Goal: Task Accomplishment & Management: Use online tool/utility

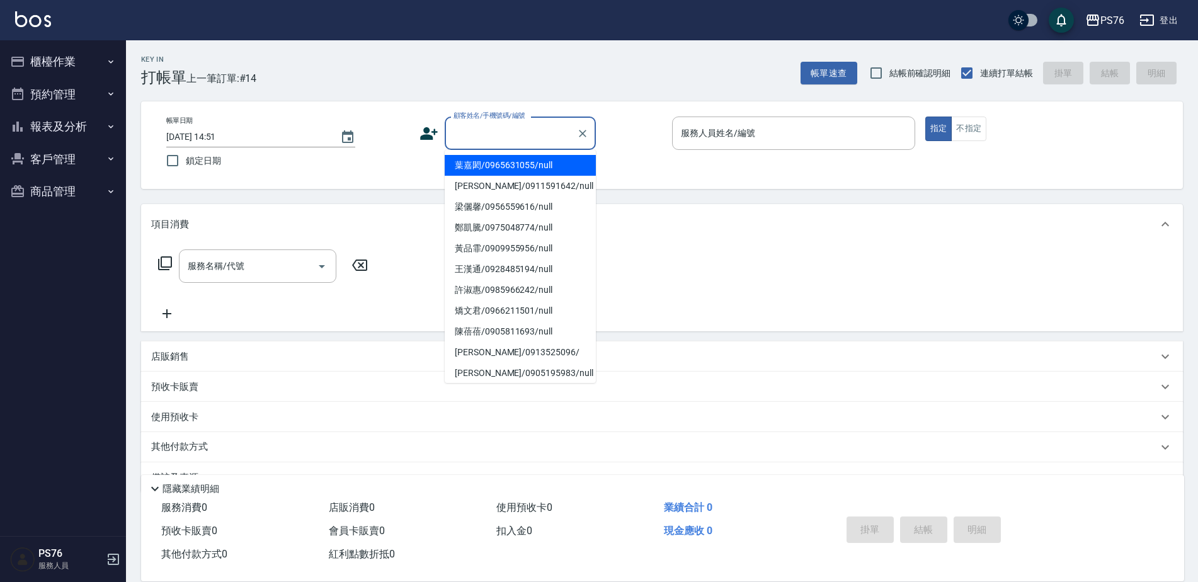
scroll to position [32, 0]
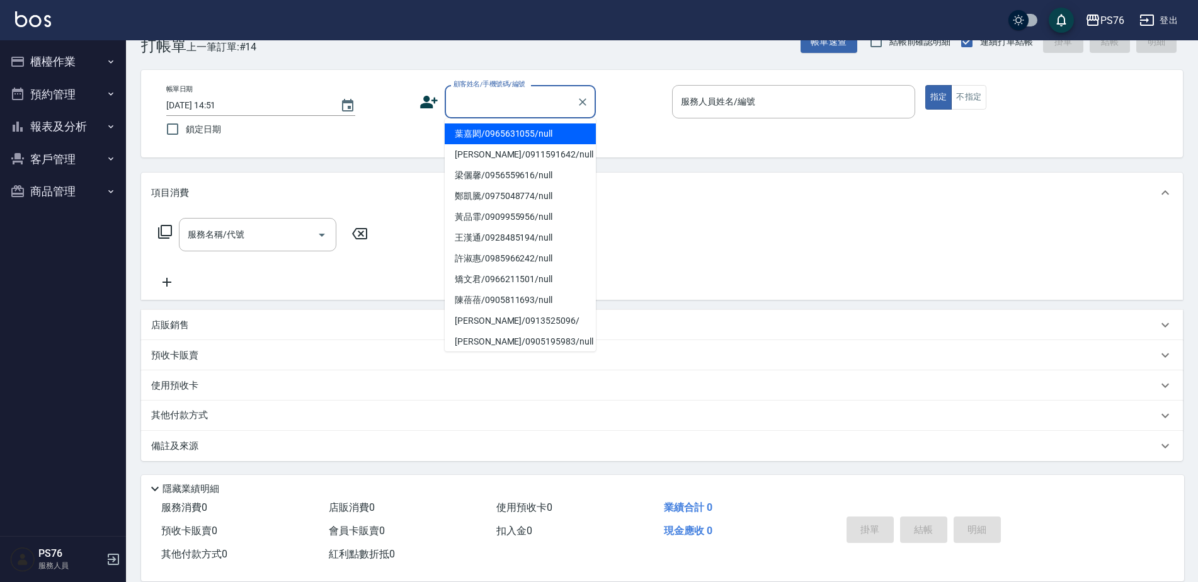
type input "葉嘉閎/0965631055/null"
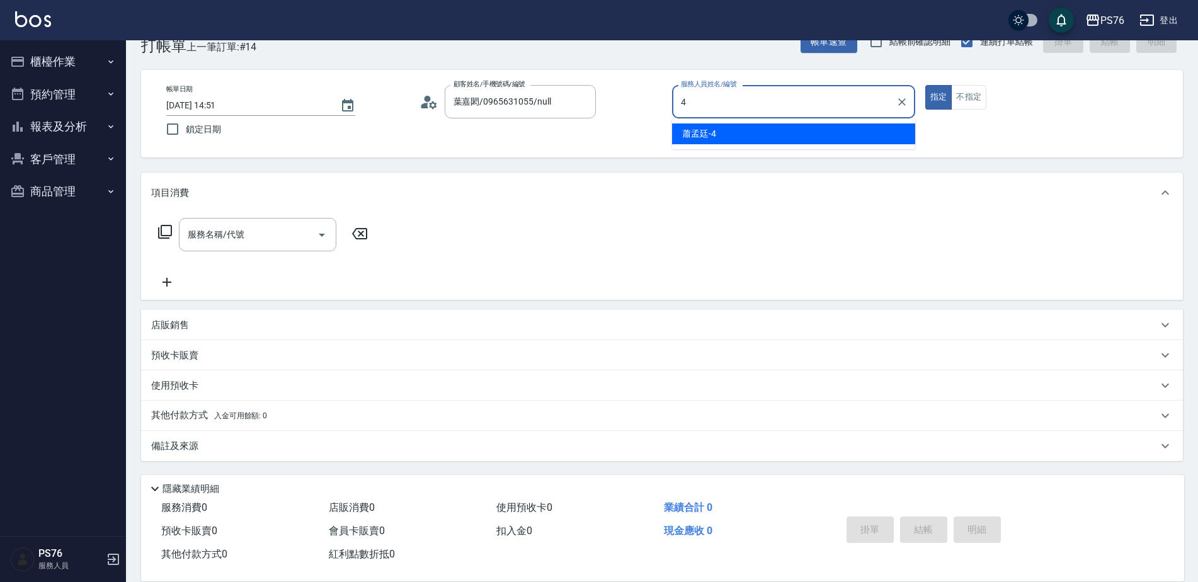
type input "蕭孟廷-4"
type button "true"
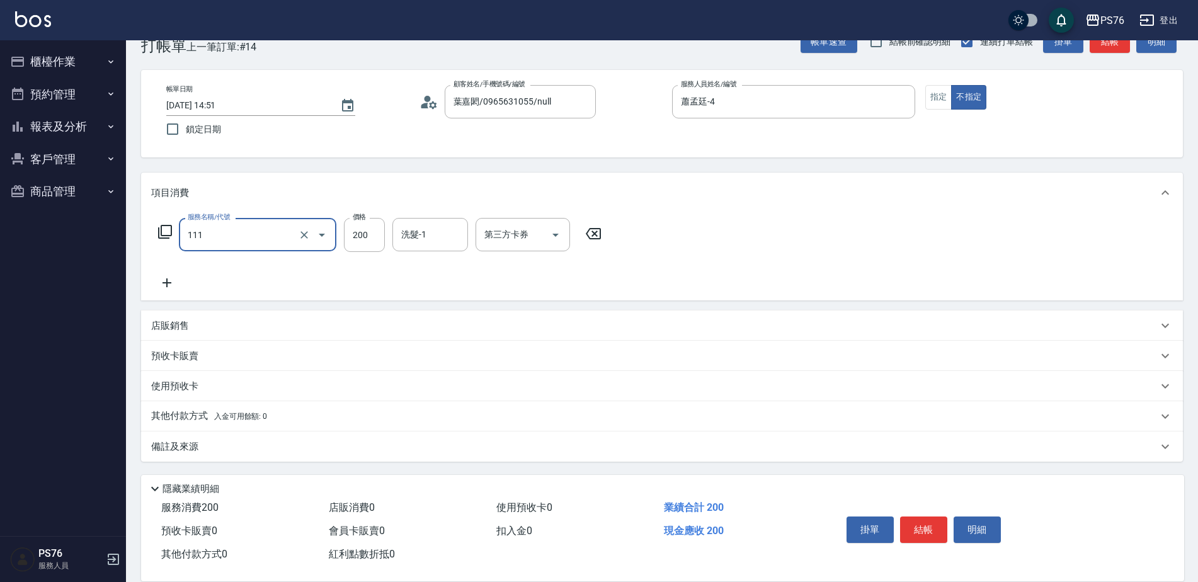
type input "200(111)"
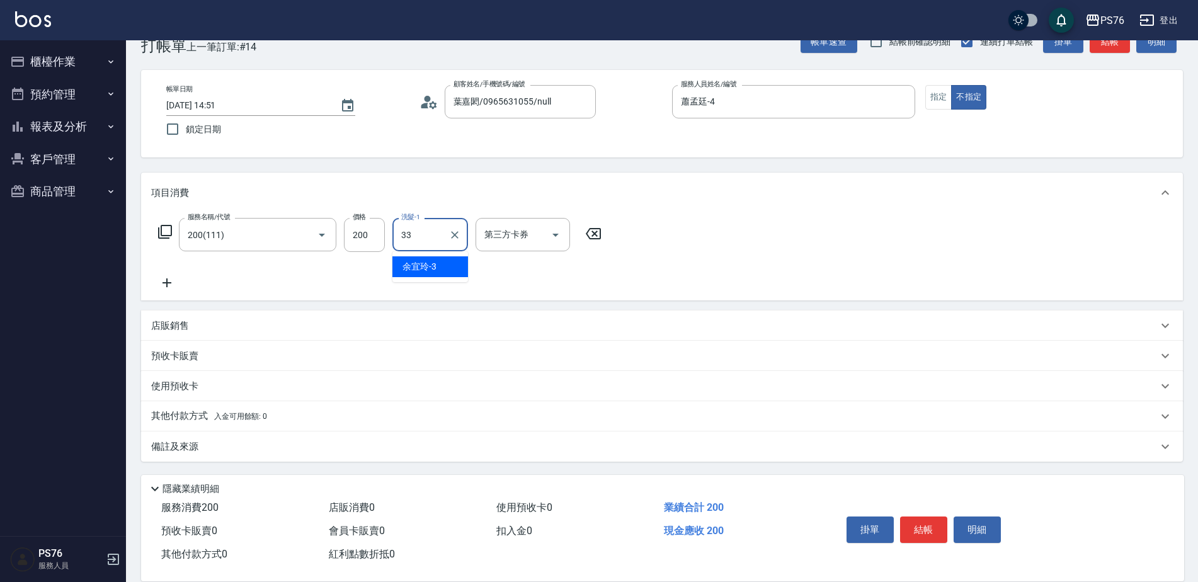
type input "[PERSON_NAME]33"
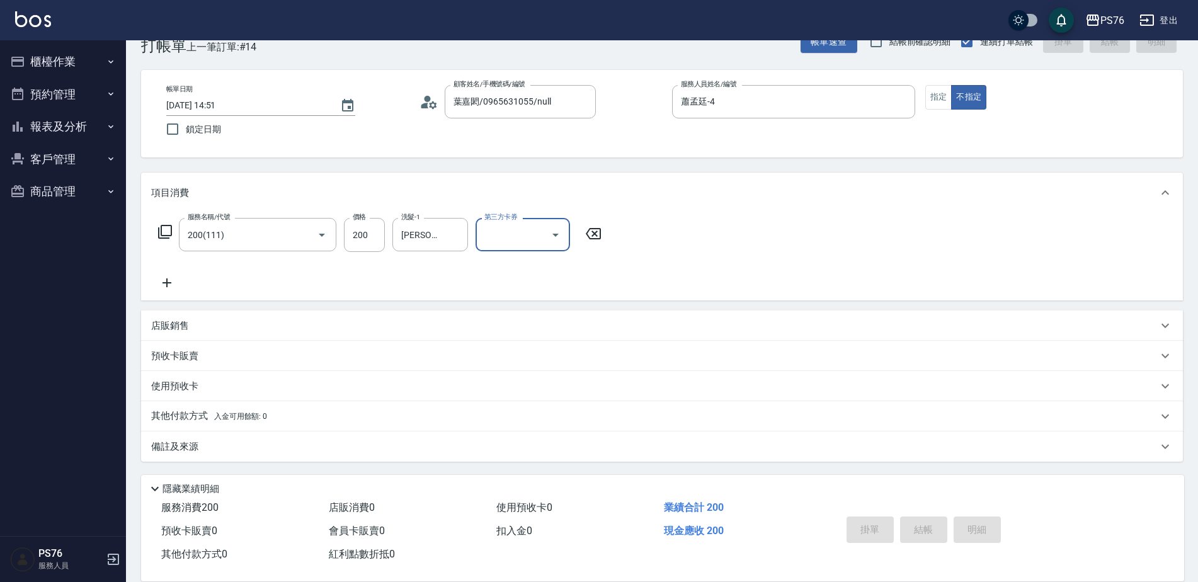
type input "[DATE] 16:56"
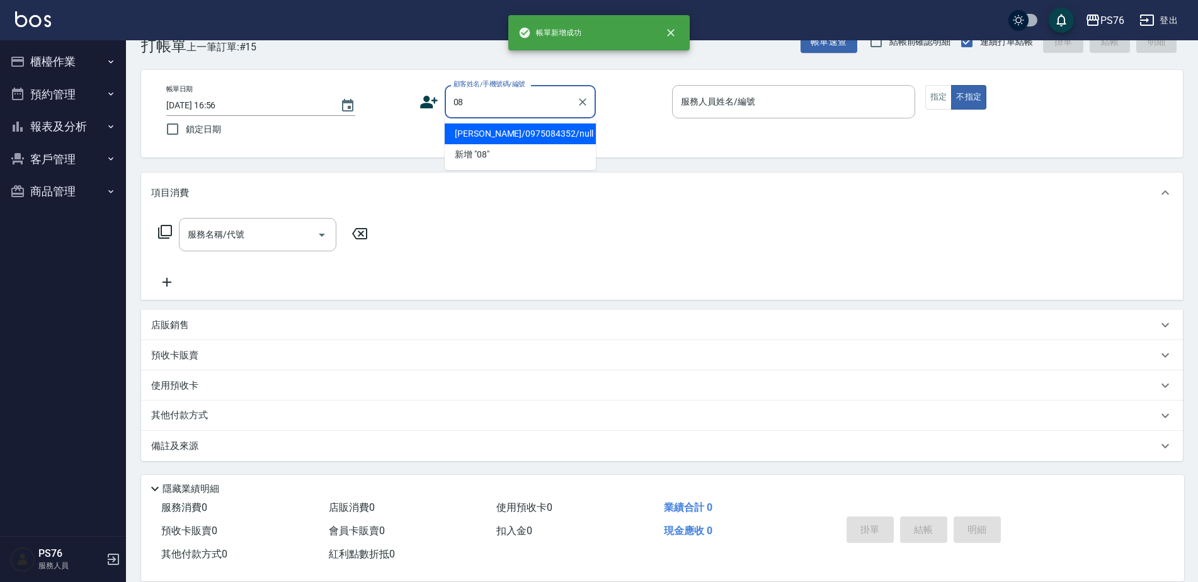
type input "[PERSON_NAME]/0975084352/null"
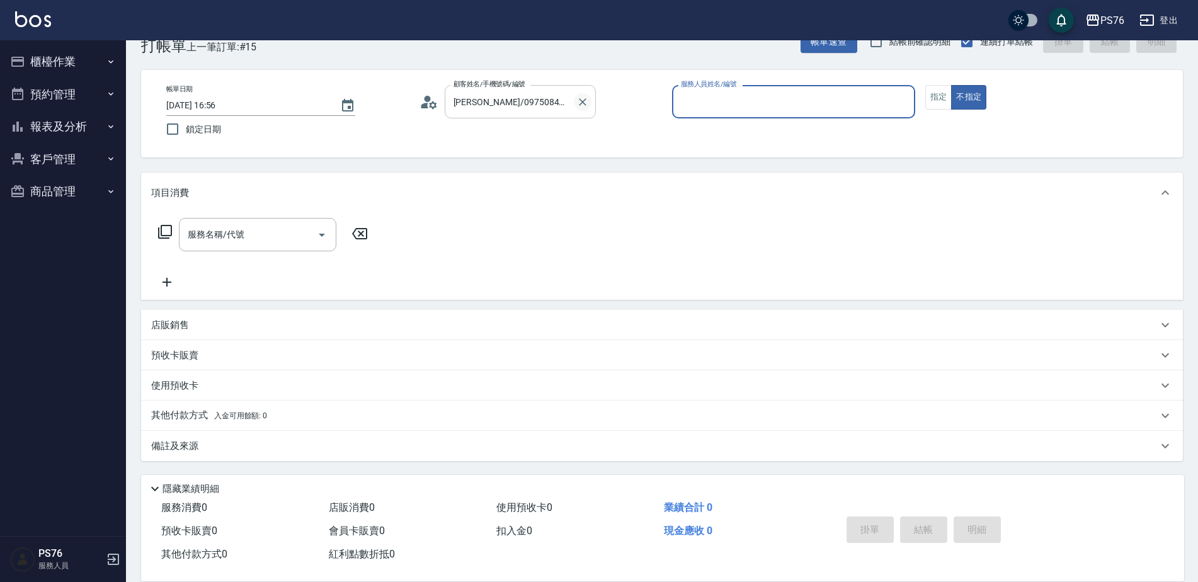
click at [581, 103] on icon "Clear" at bounding box center [583, 102] width 8 height 8
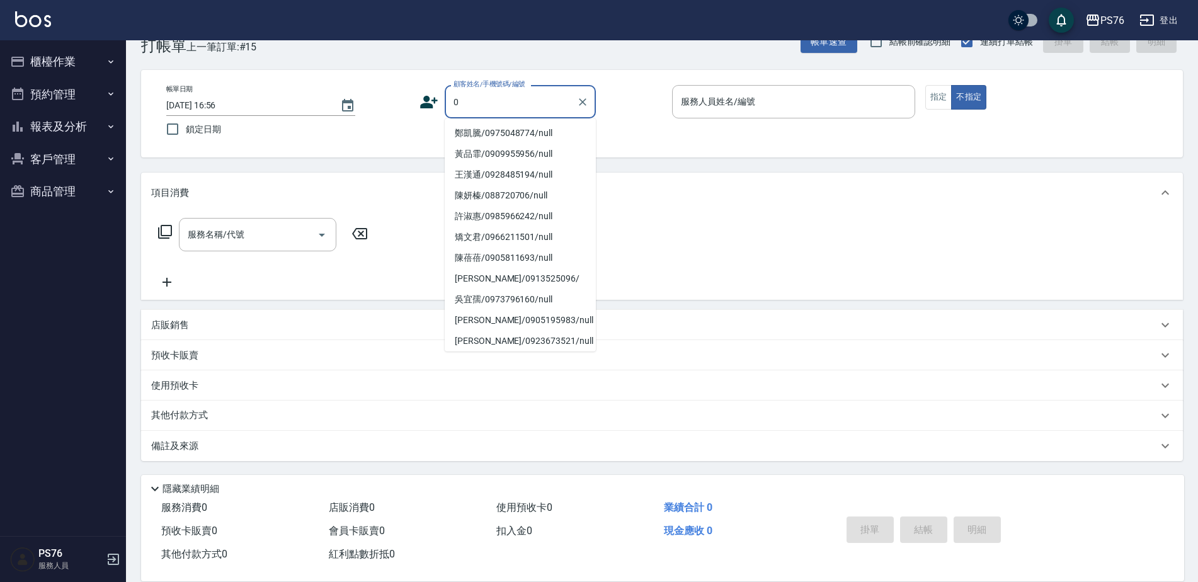
scroll to position [5, 0]
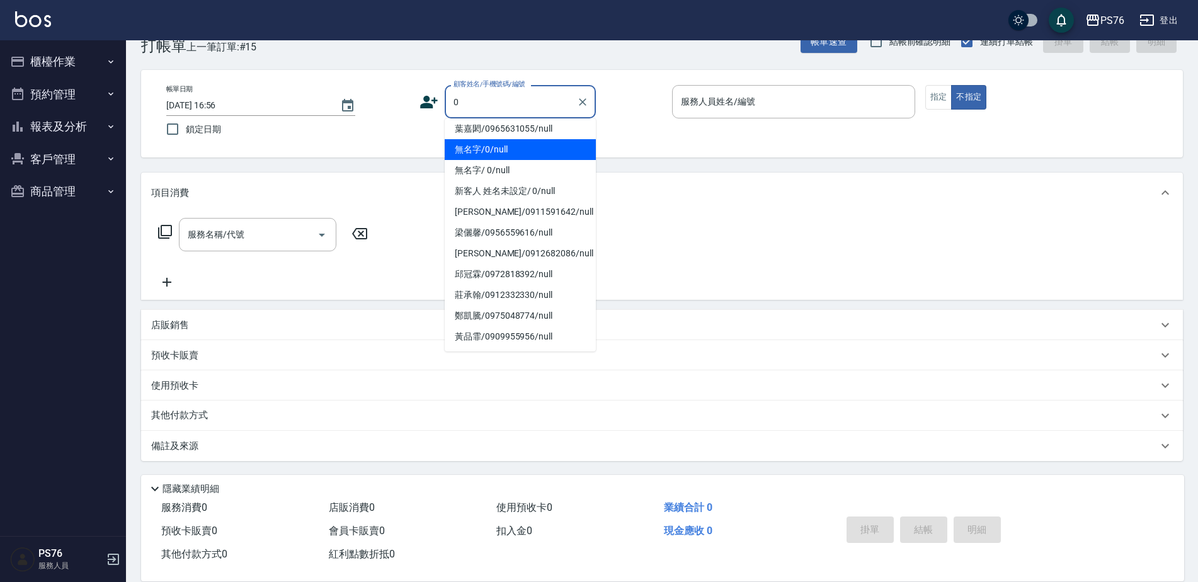
type input "無名字/0/null"
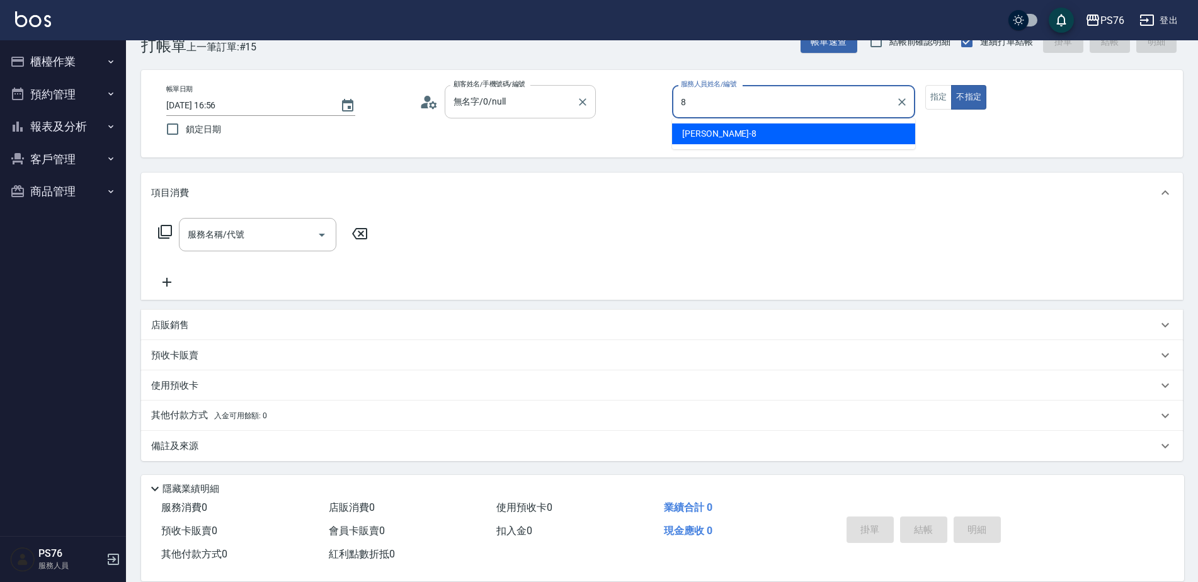
type input "[PERSON_NAME]-8"
type button "false"
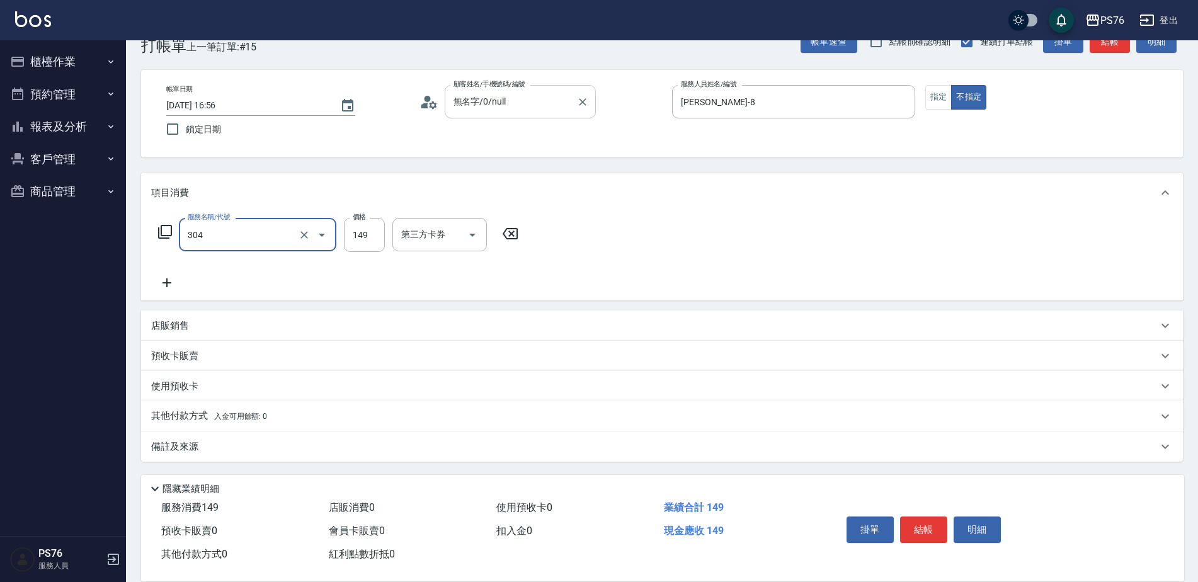
type input "剪髮(304)"
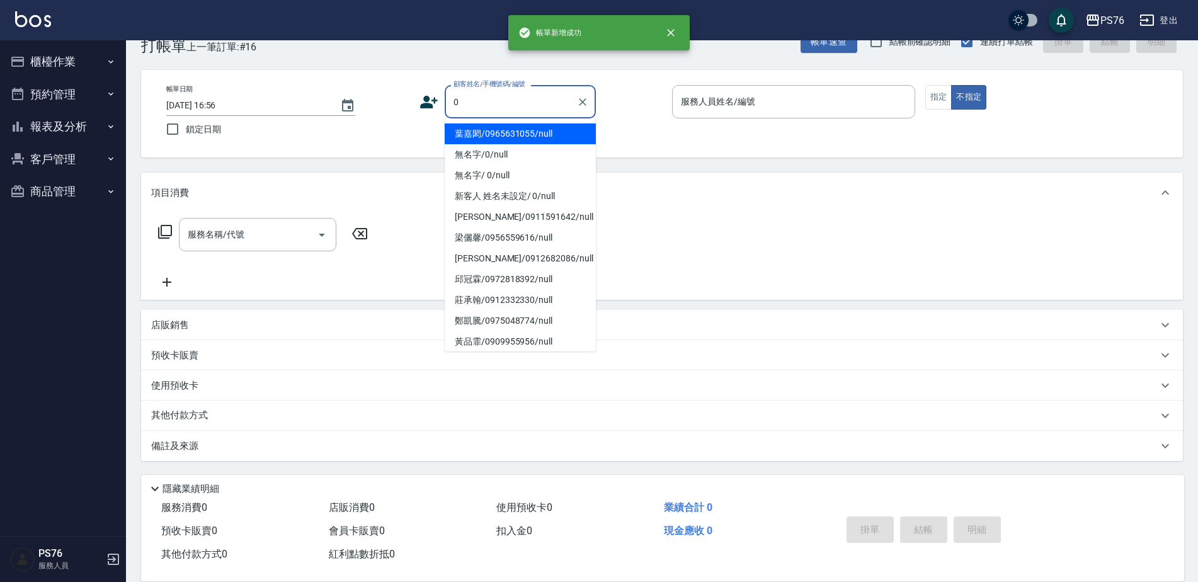
type input "葉嘉閎/0965631055/null"
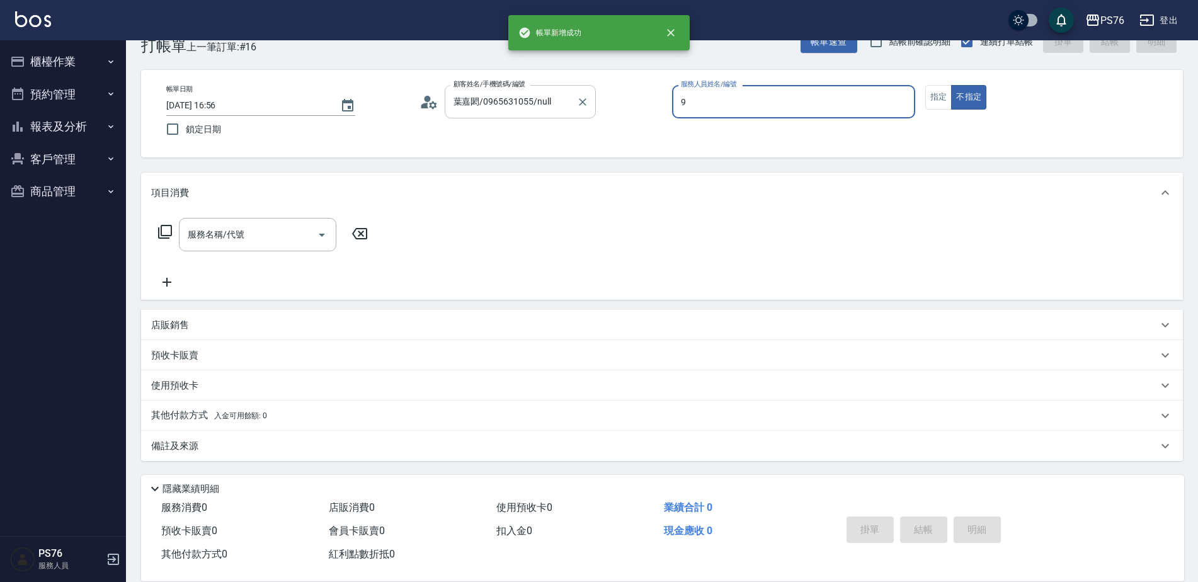
type input "[PERSON_NAME]-9"
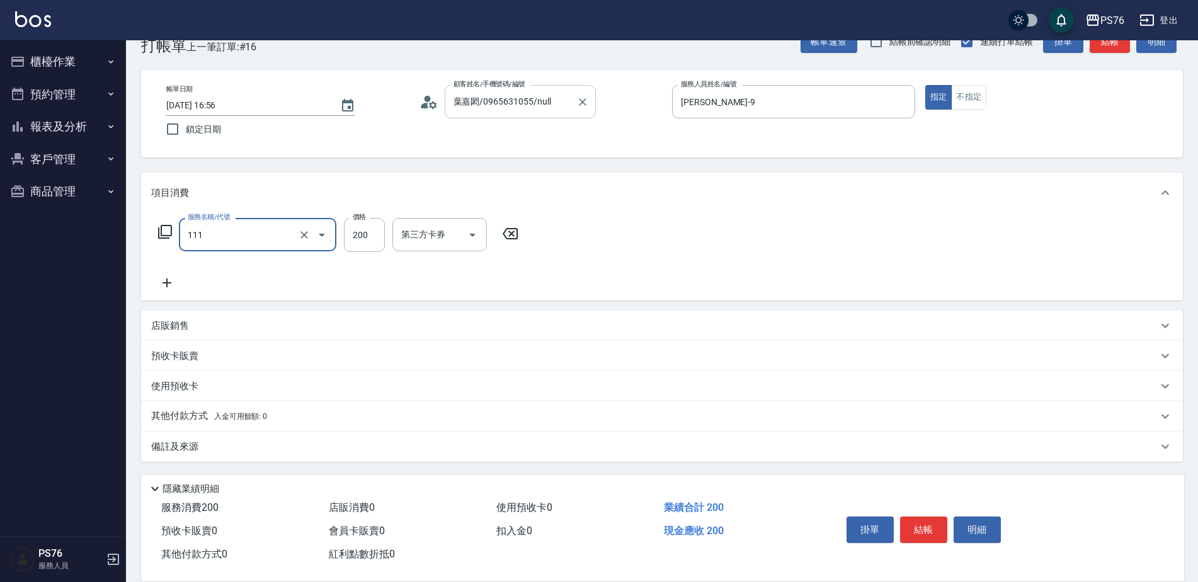
type input "200(111)"
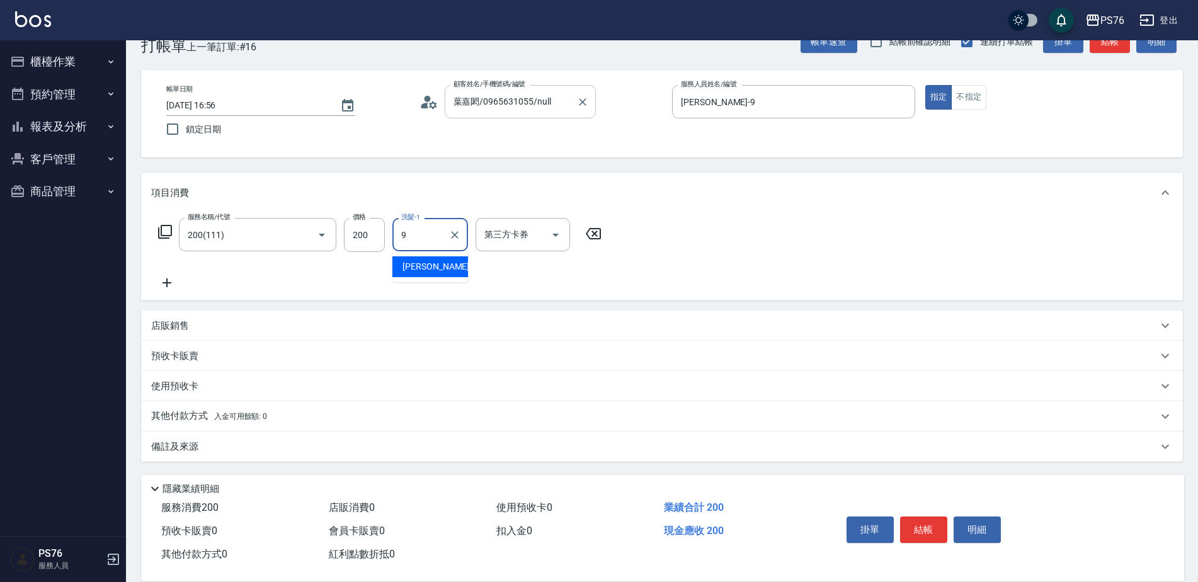
type input "[PERSON_NAME]-9"
click at [284, 330] on div "店販銷售" at bounding box center [654, 325] width 1007 height 13
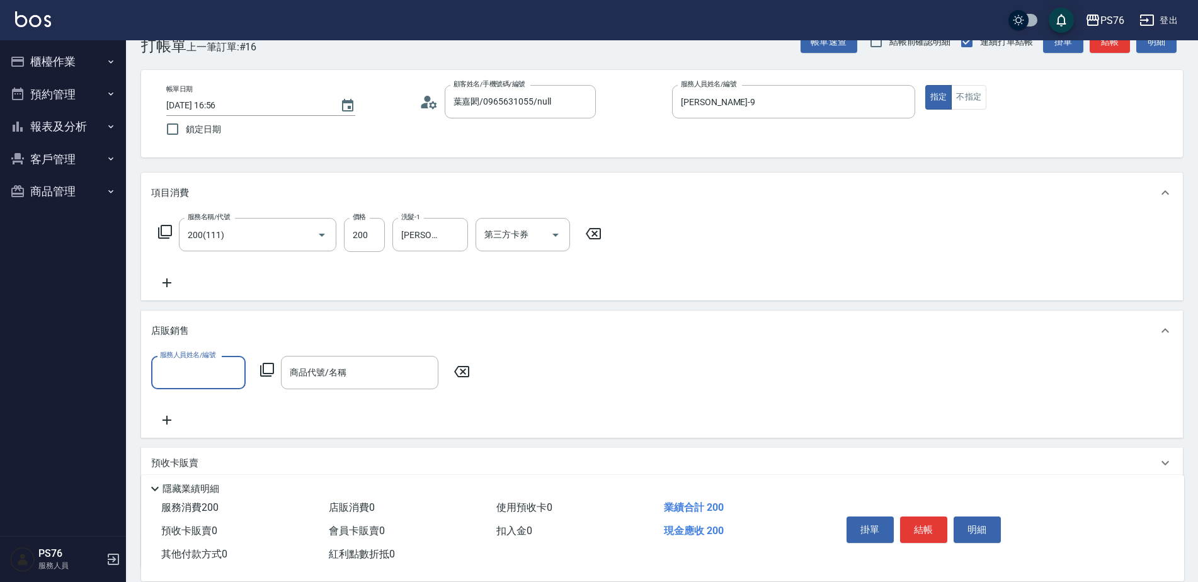
scroll to position [0, 0]
type input "[PERSON_NAME]-9"
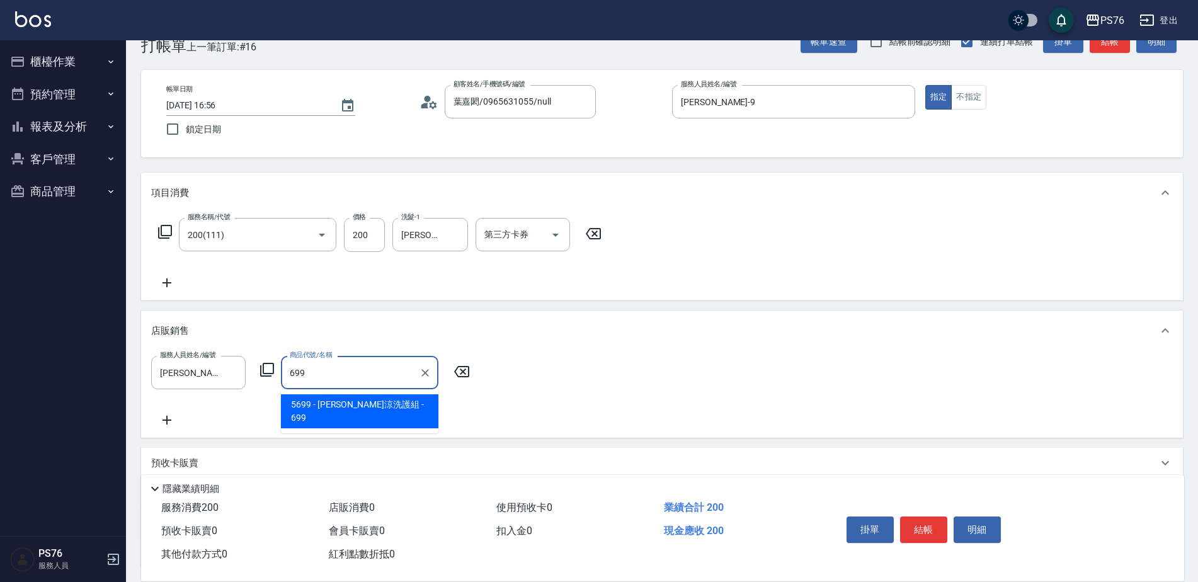
type input "水水沁涼洗護組"
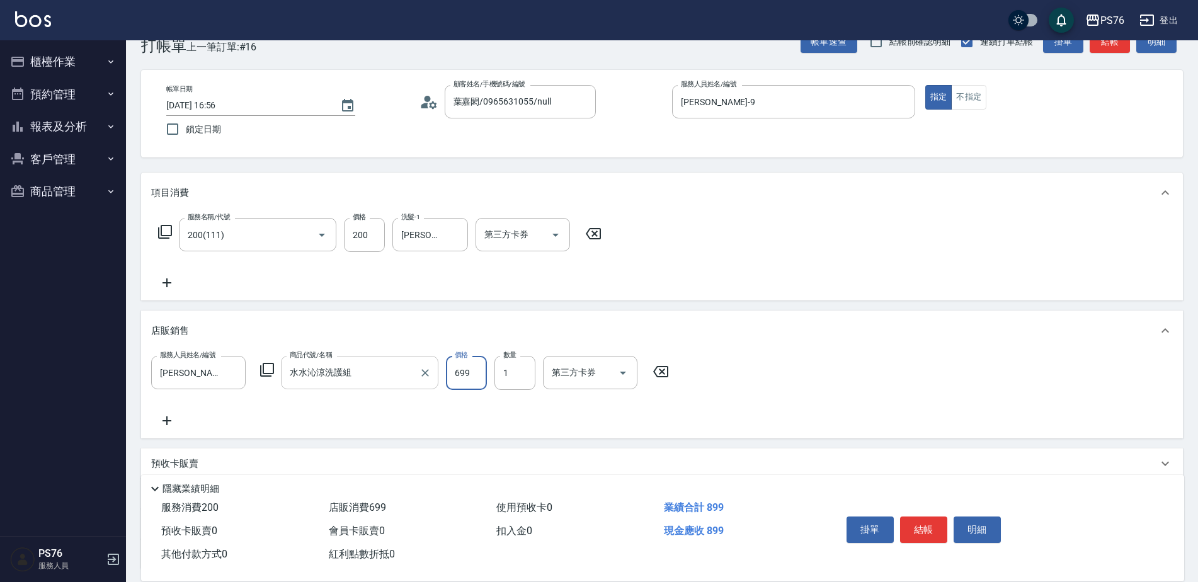
click at [301, 364] on input "水水沁涼洗護組" at bounding box center [350, 373] width 127 height 22
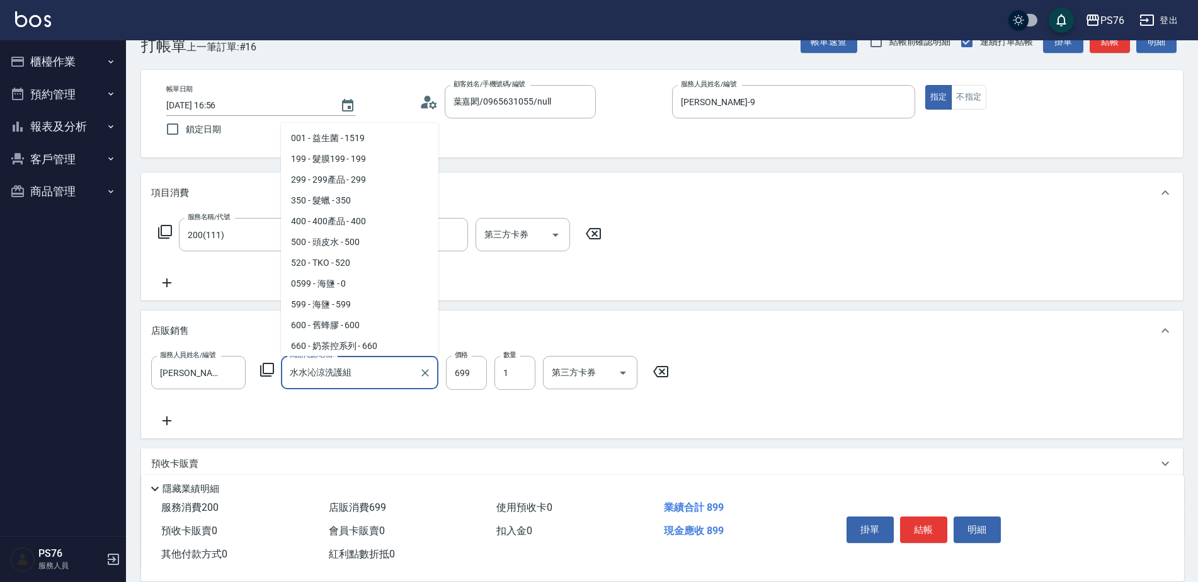
scroll to position [333, 0]
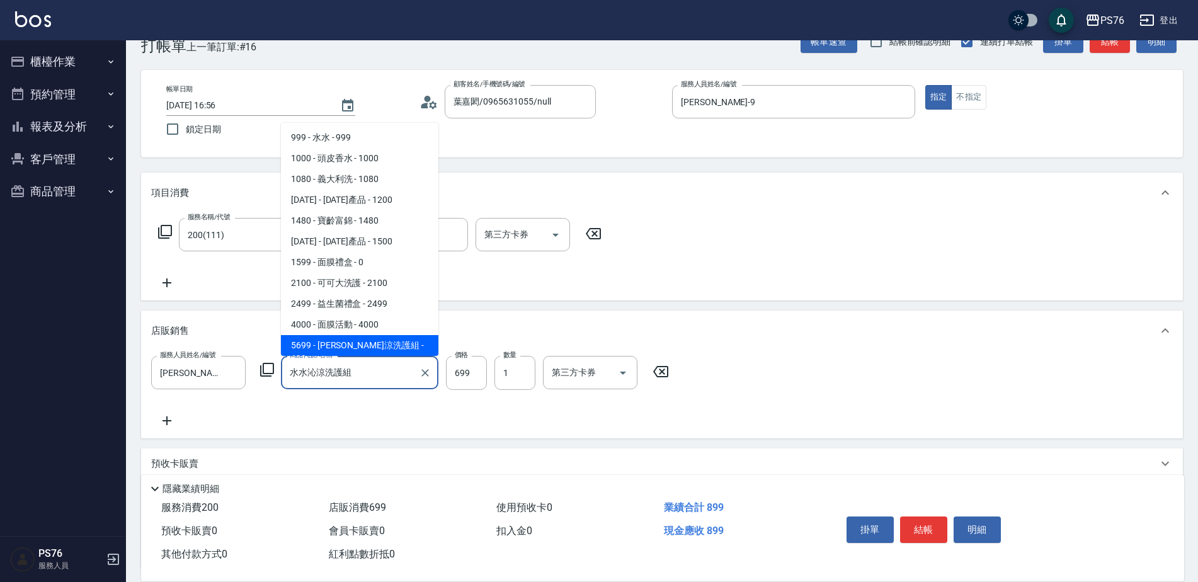
click at [310, 342] on span "5699 - [PERSON_NAME]涼洗護組 - 699" at bounding box center [360, 352] width 158 height 34
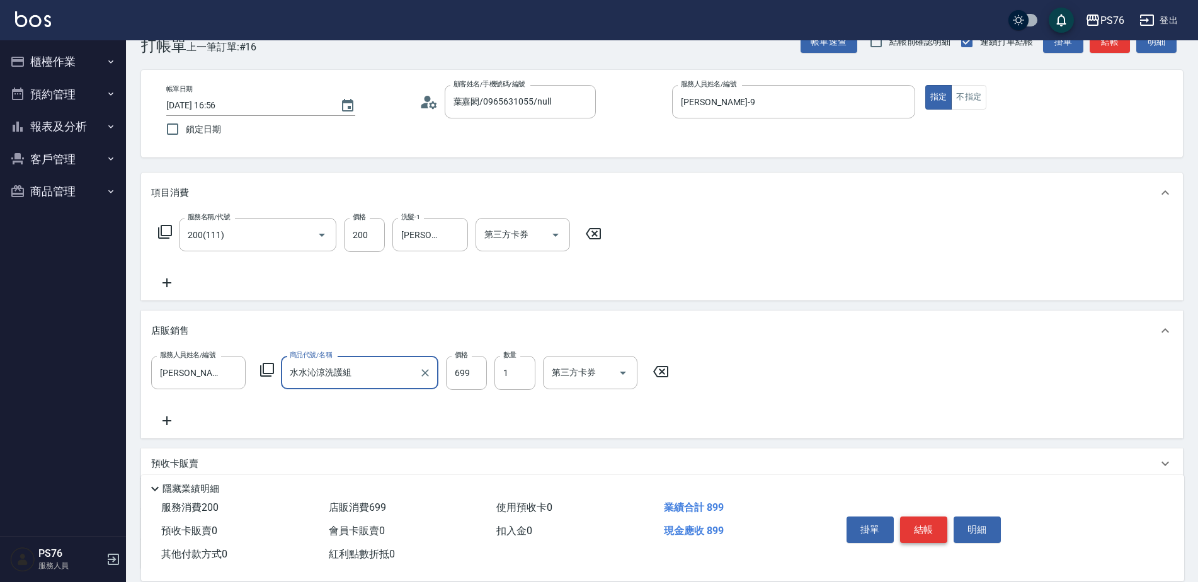
click at [923, 529] on button "結帳" at bounding box center [923, 530] width 47 height 26
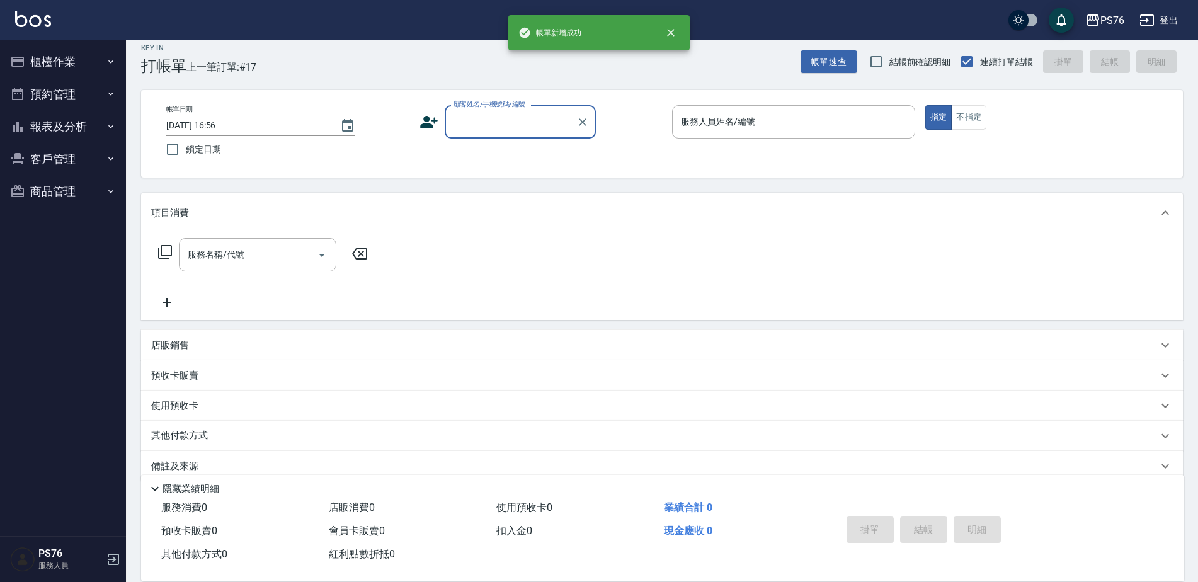
scroll to position [0, 0]
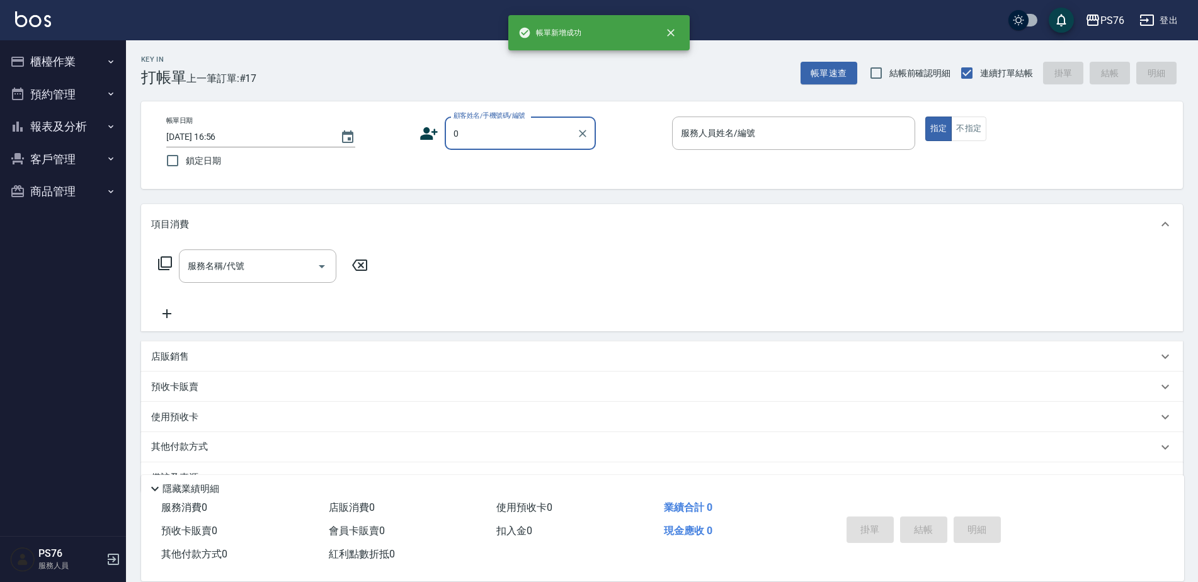
type input "葉嘉閎/0965631055/null"
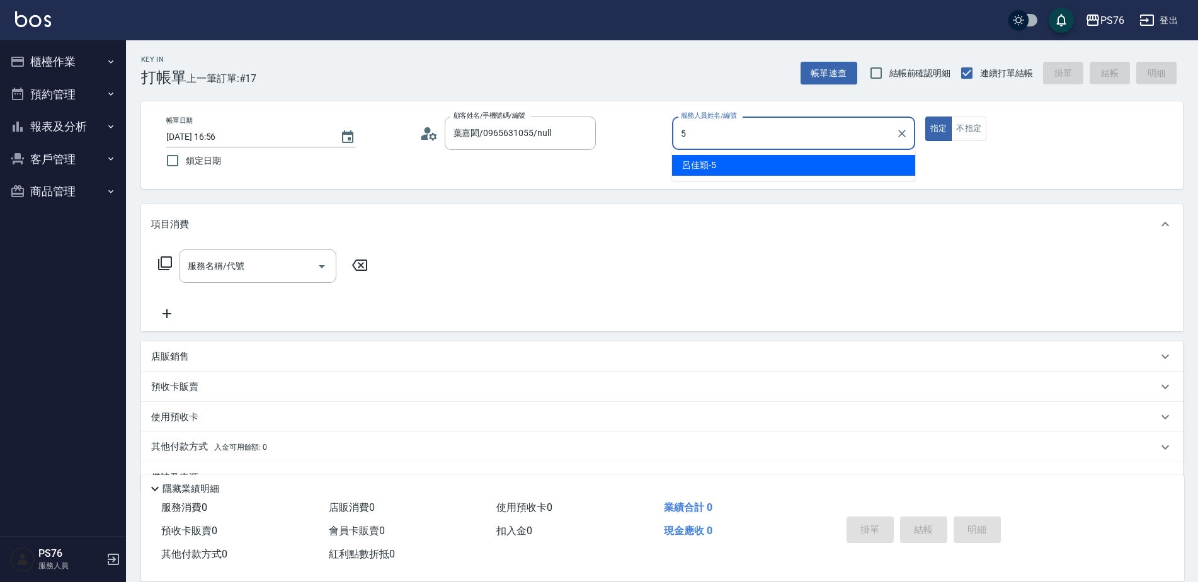
type input "呂佳穎-5"
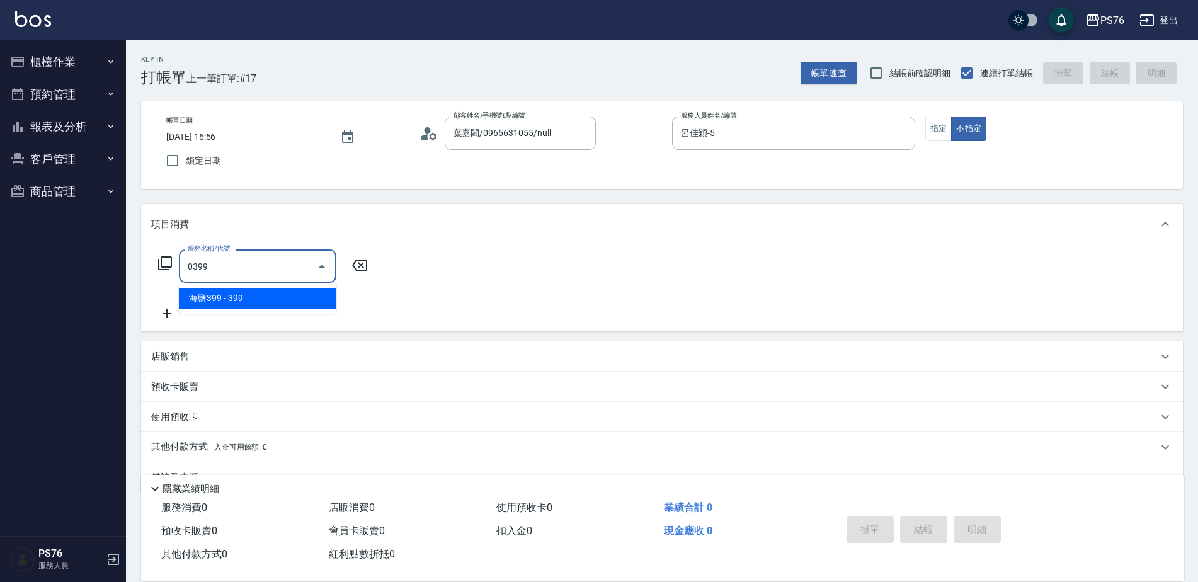
type input "海鹽399(0399)"
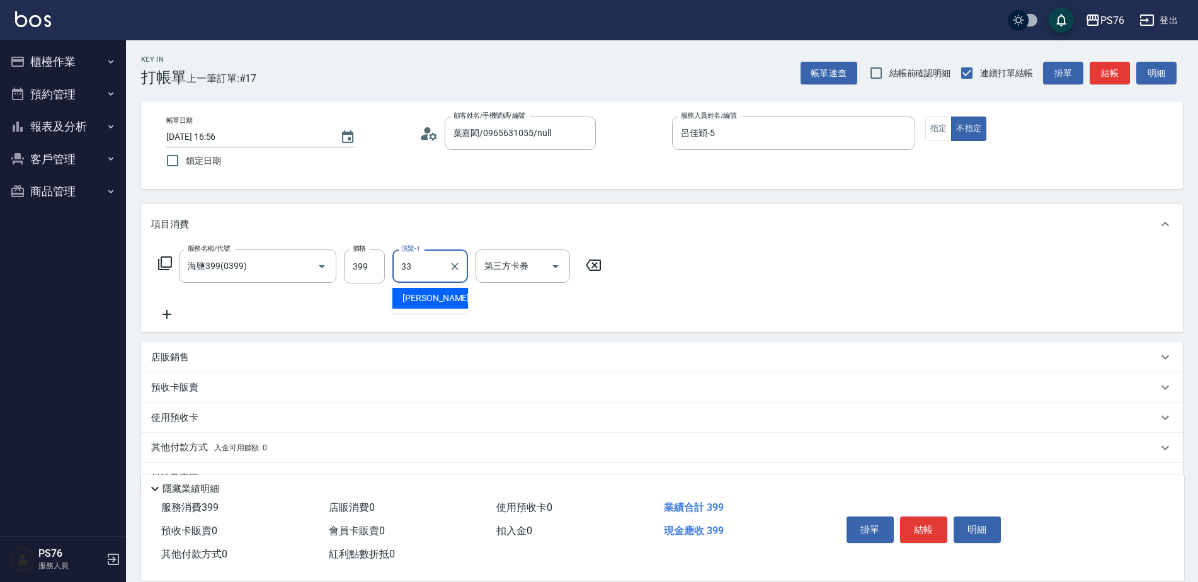
type input "[PERSON_NAME]33"
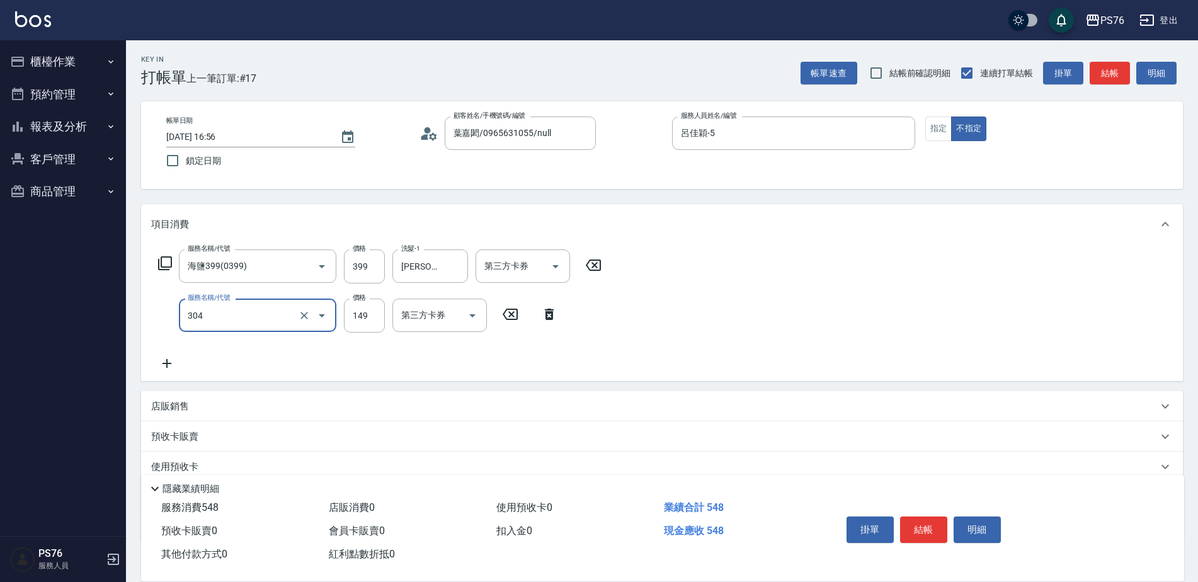
type input "剪髮(304)"
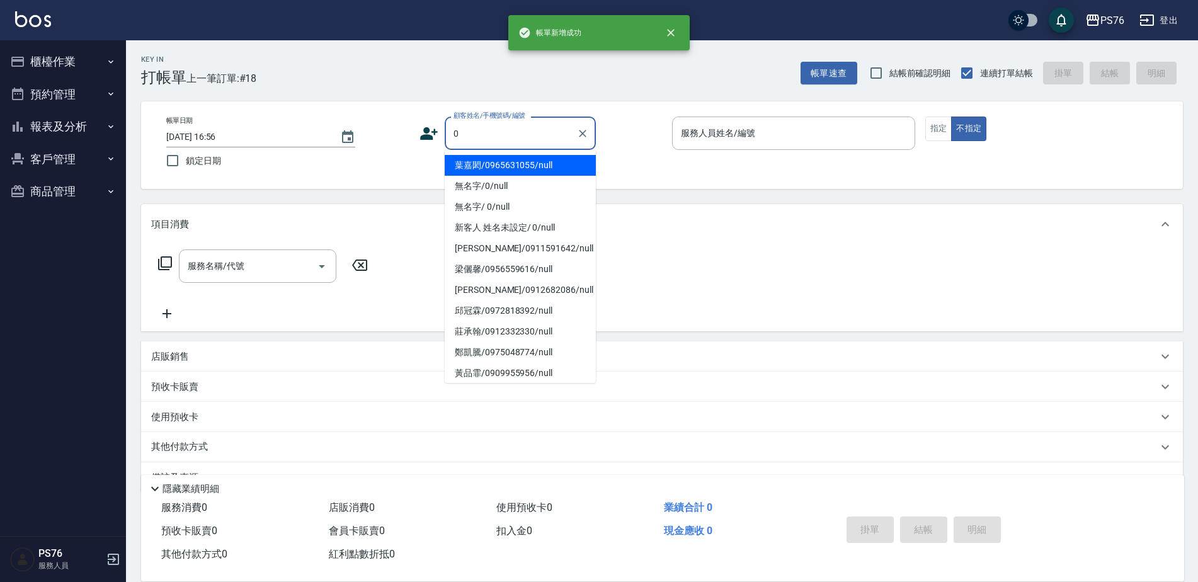
type input "葉嘉閎/0965631055/null"
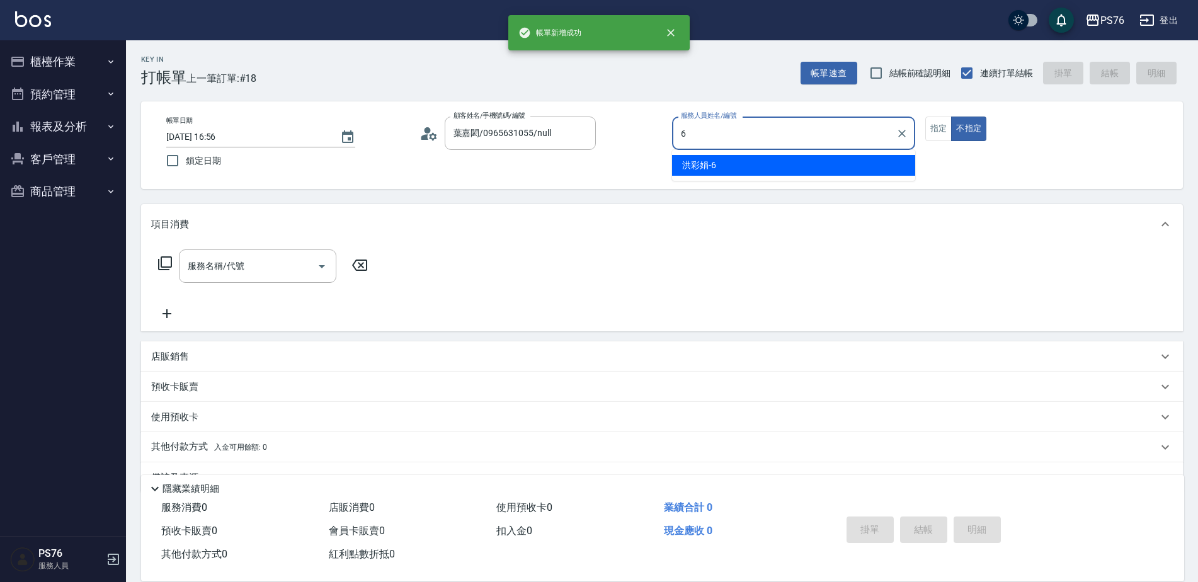
type input "洪彩娟-6"
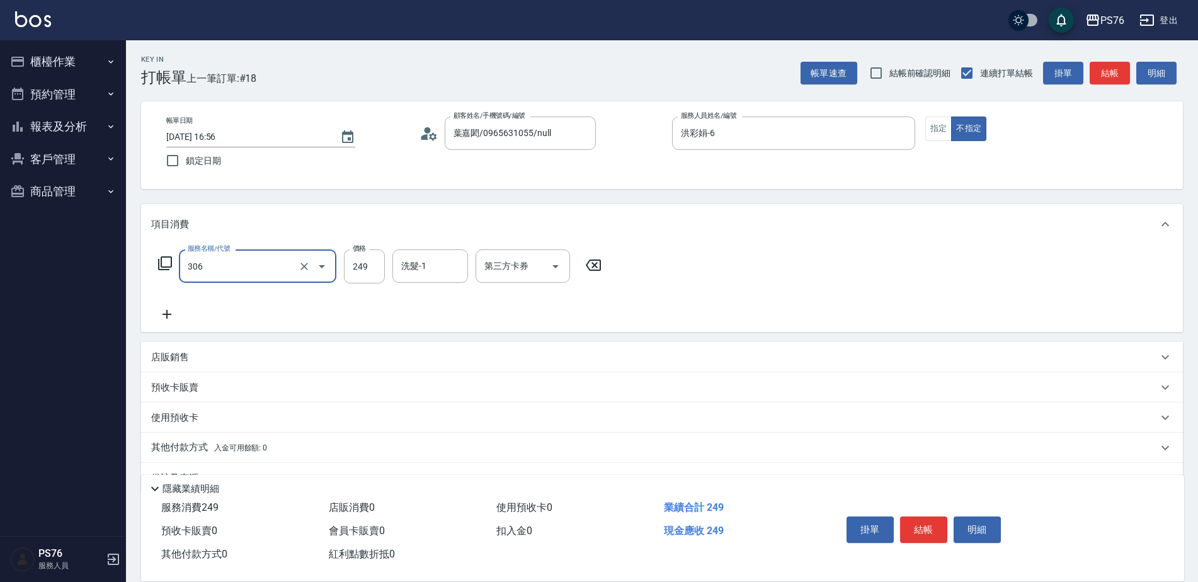
type input "剪髮(306)"
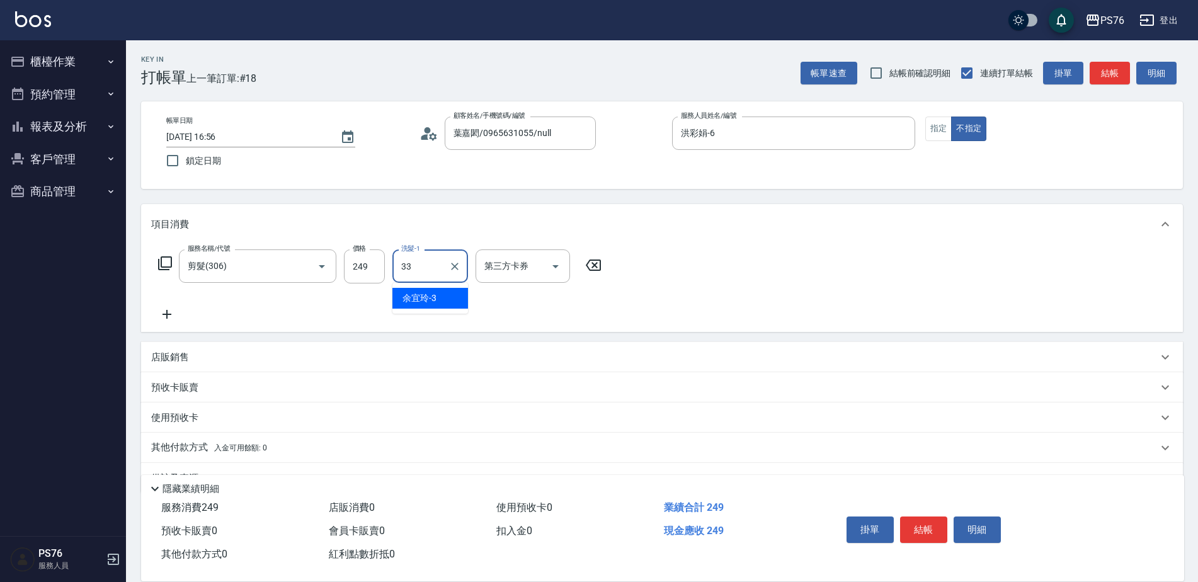
type input "[PERSON_NAME]33"
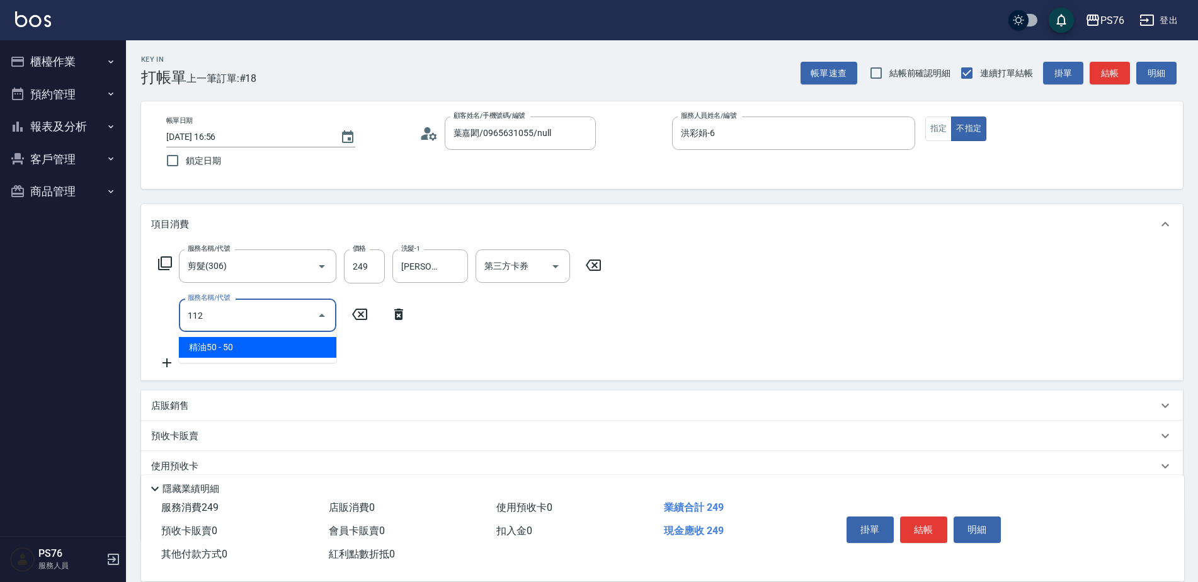
type input "精油50(112)"
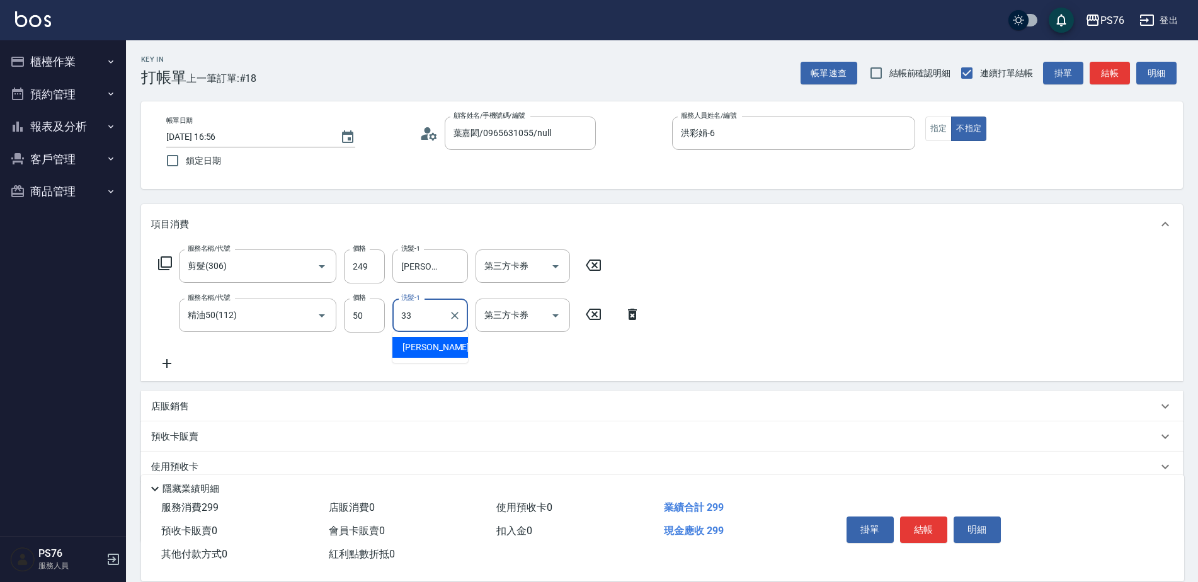
type input "[PERSON_NAME]33"
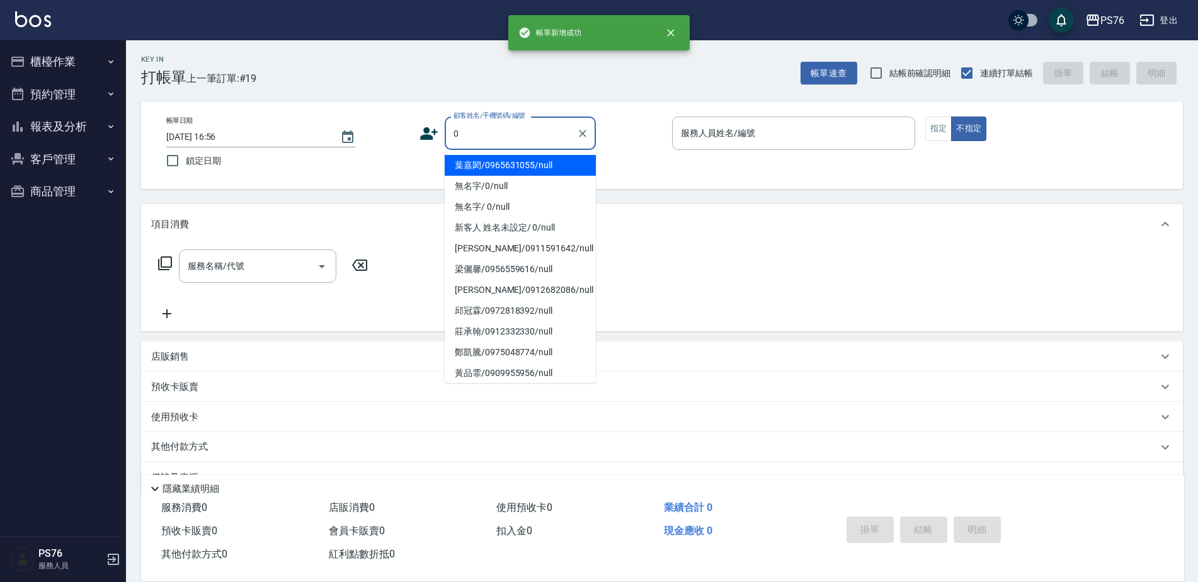
type input "葉嘉閎/0965631055/null"
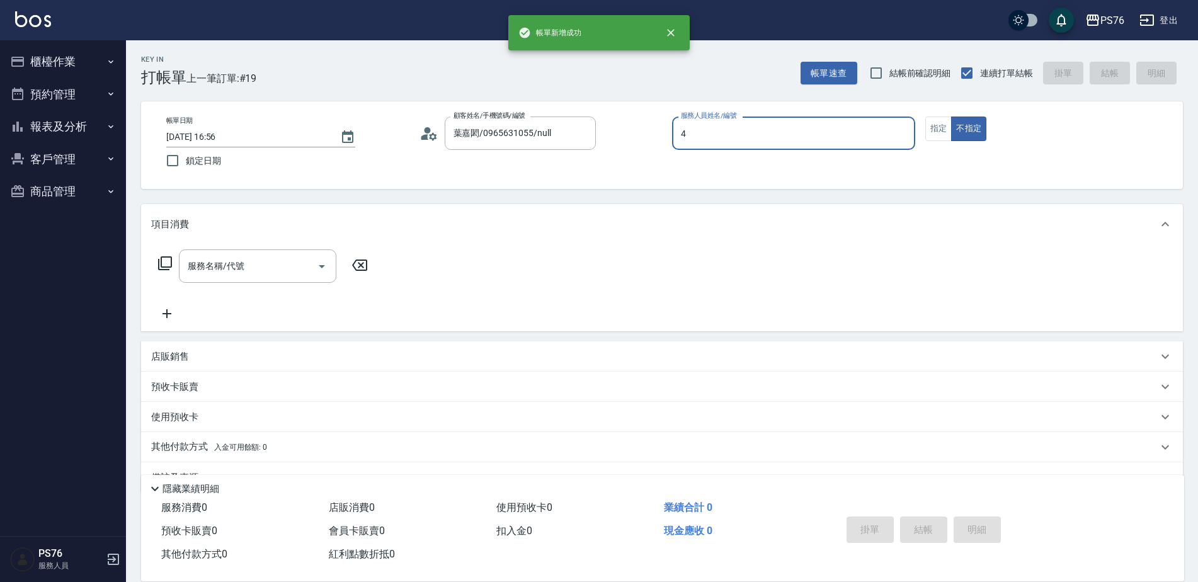
type input "蕭孟廷-4"
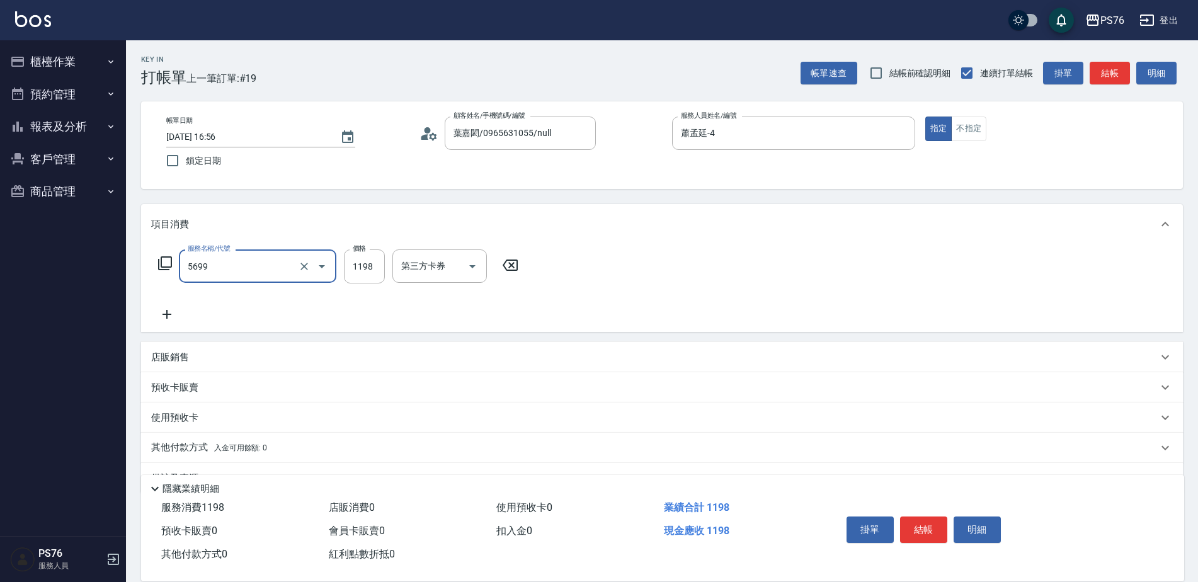
type input "水沁涼套餐(5699)"
type input "1098"
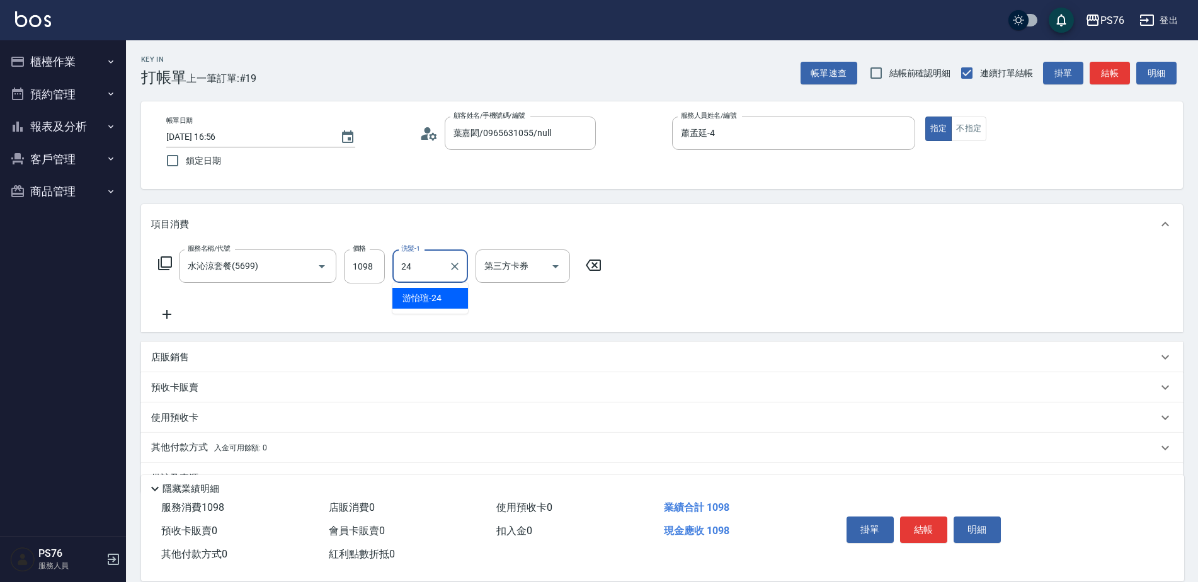
type input "游怡瑄-24"
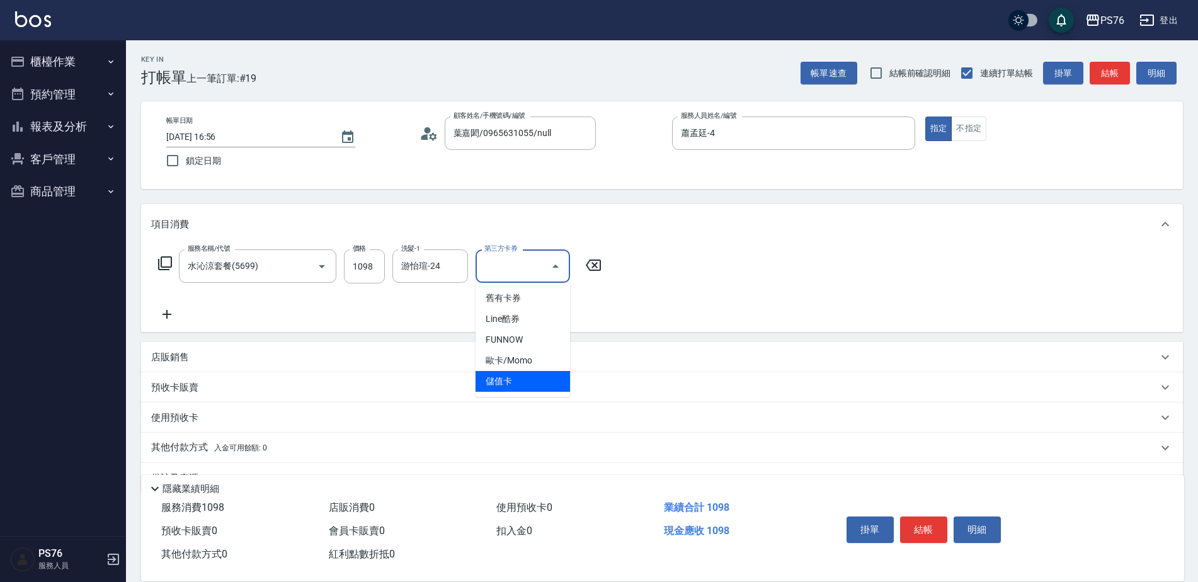
type input "儲值卡"
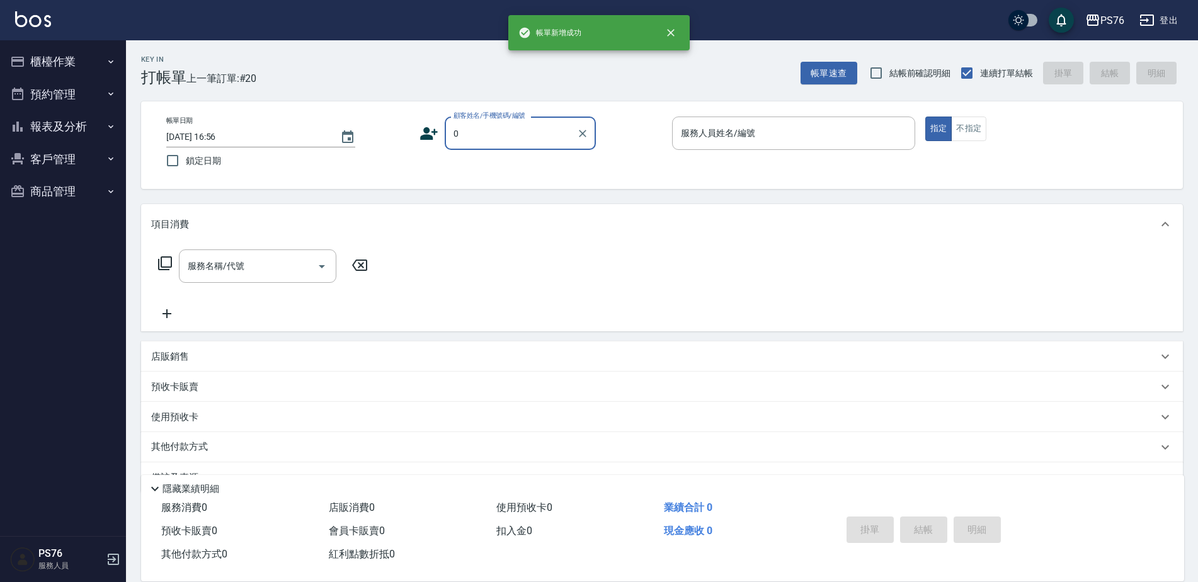
type input "葉嘉閎/0965631055/null"
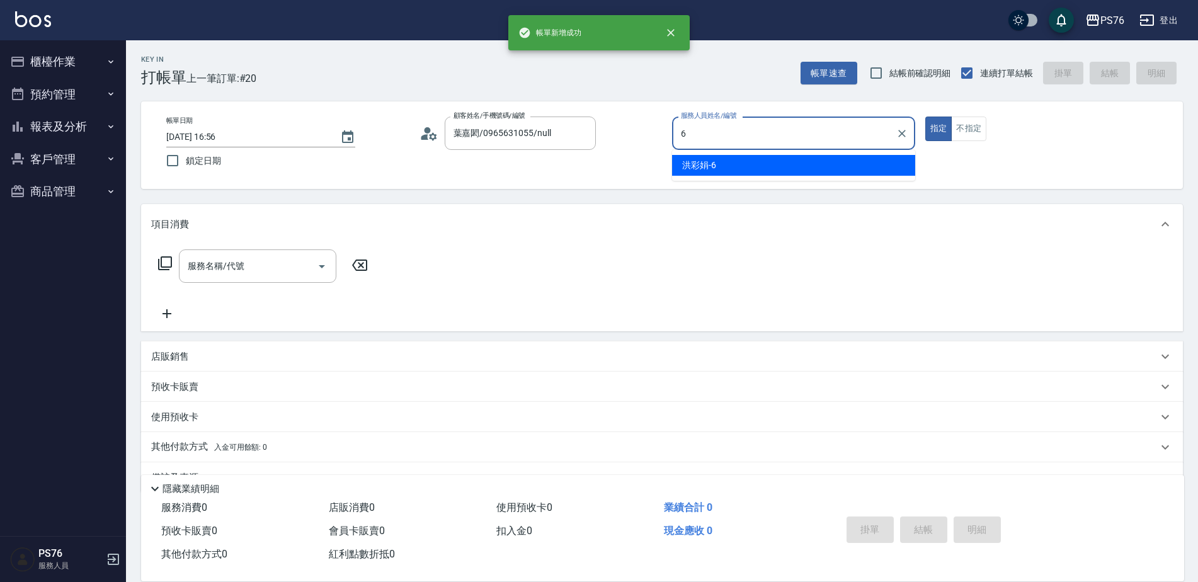
type input "洪彩娟-6"
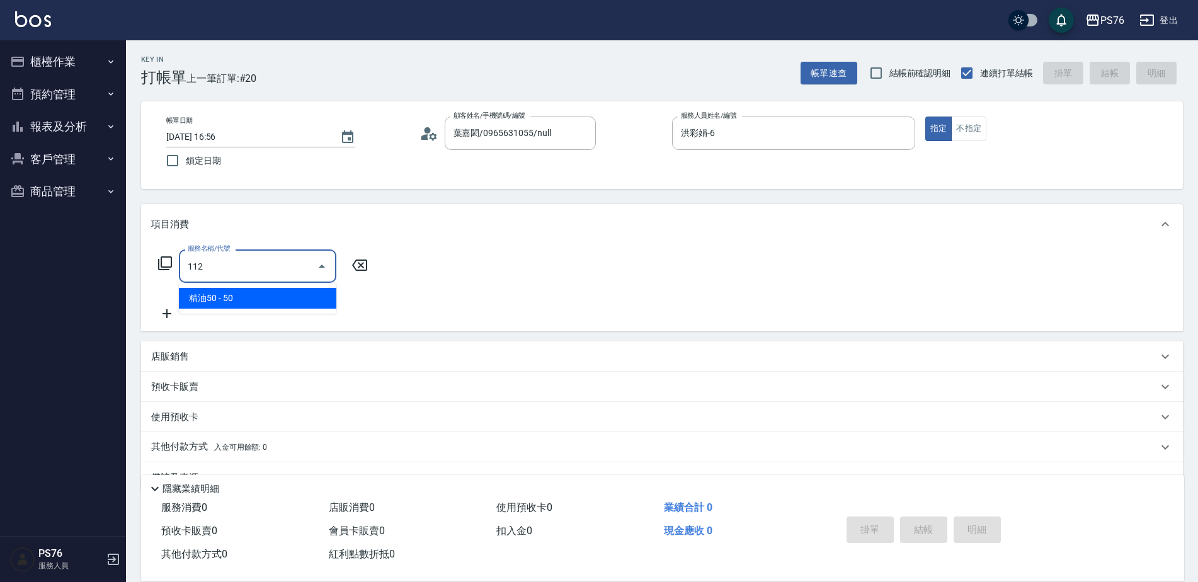
type input "精油50(112)"
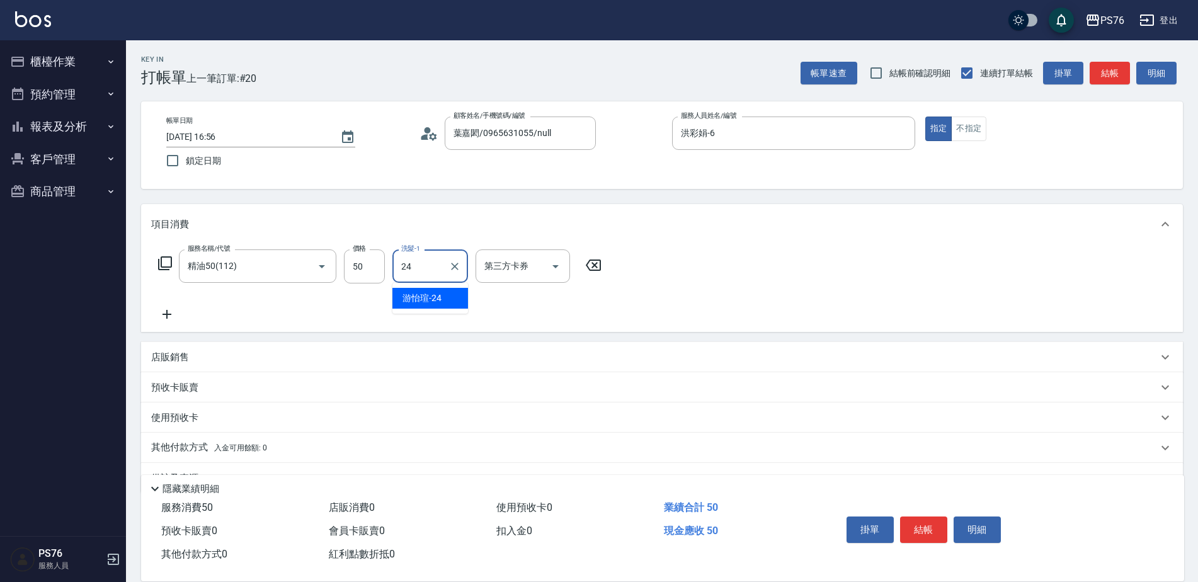
type input "游怡瑄-24"
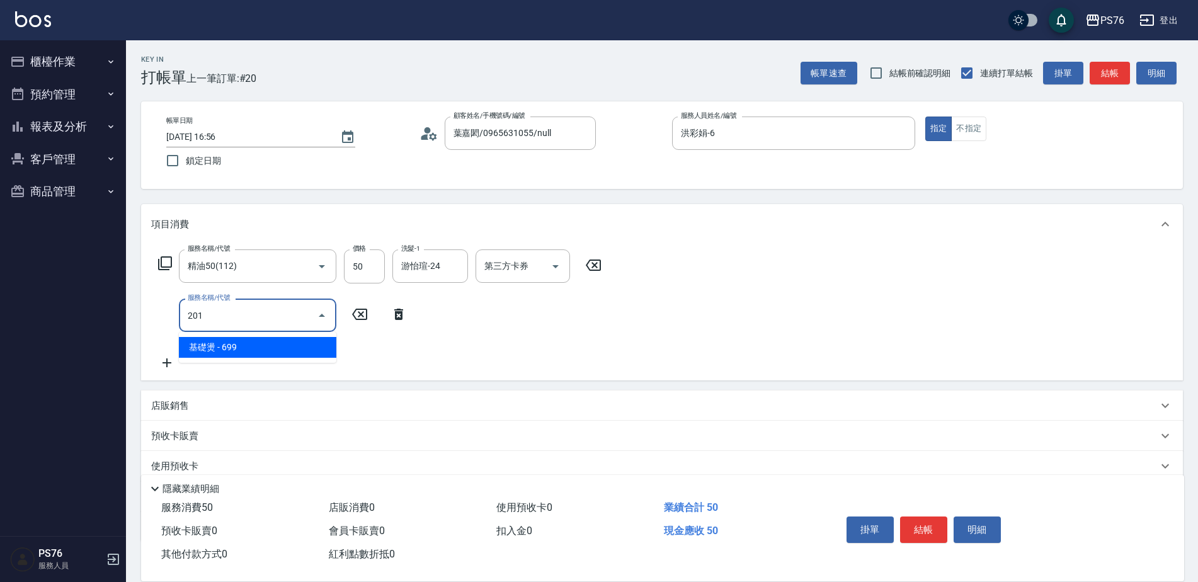
type input "基礎燙(201)"
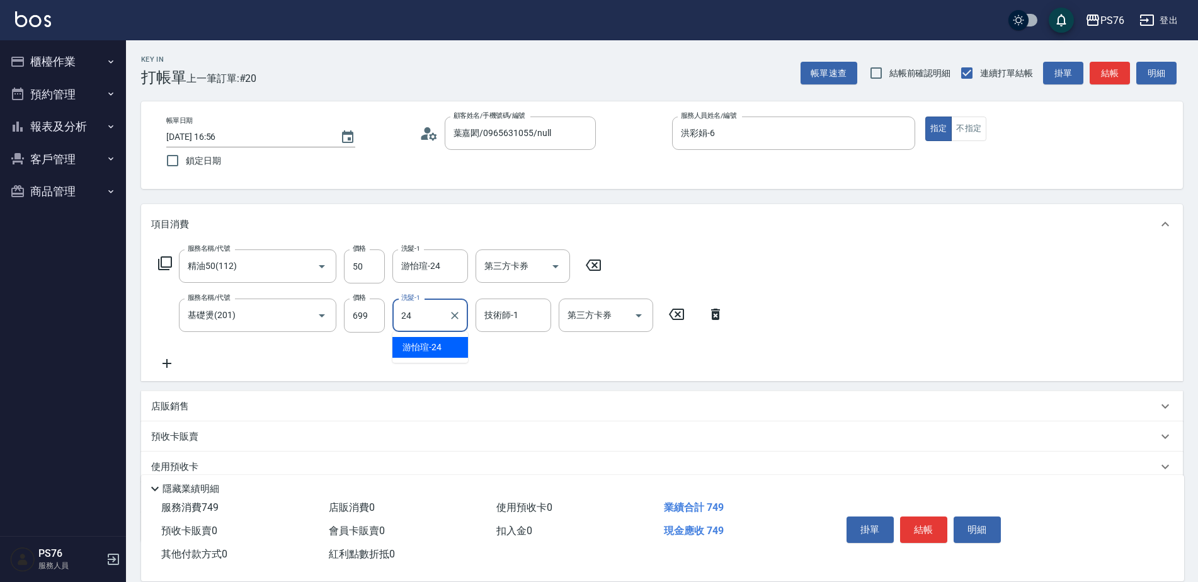
type input "游怡瑄-24"
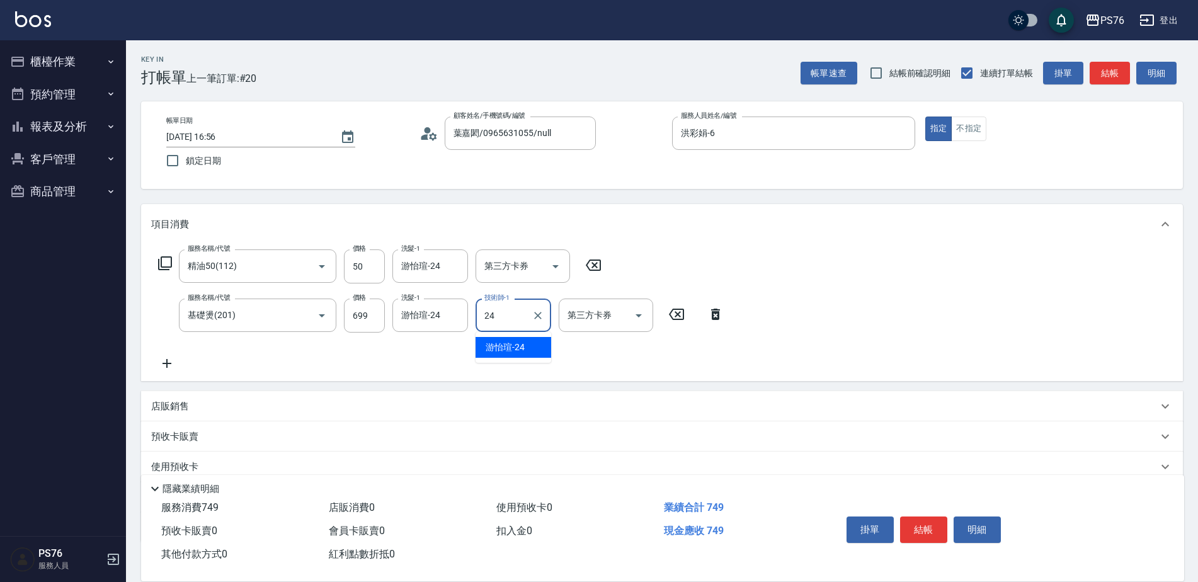
type input "游怡瑄-24"
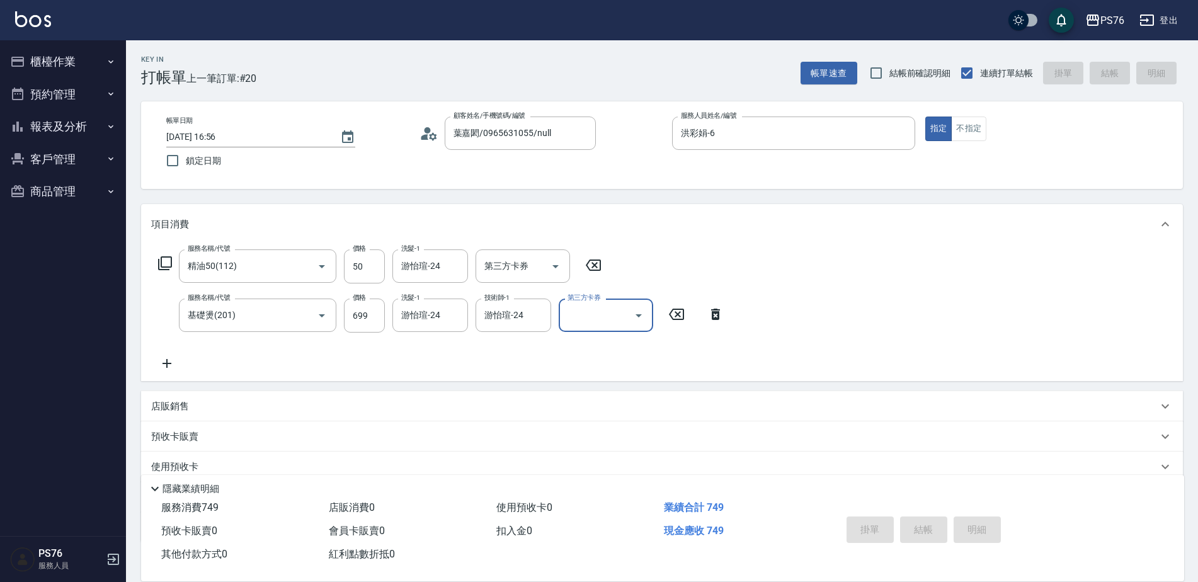
type input "[DATE] 16:57"
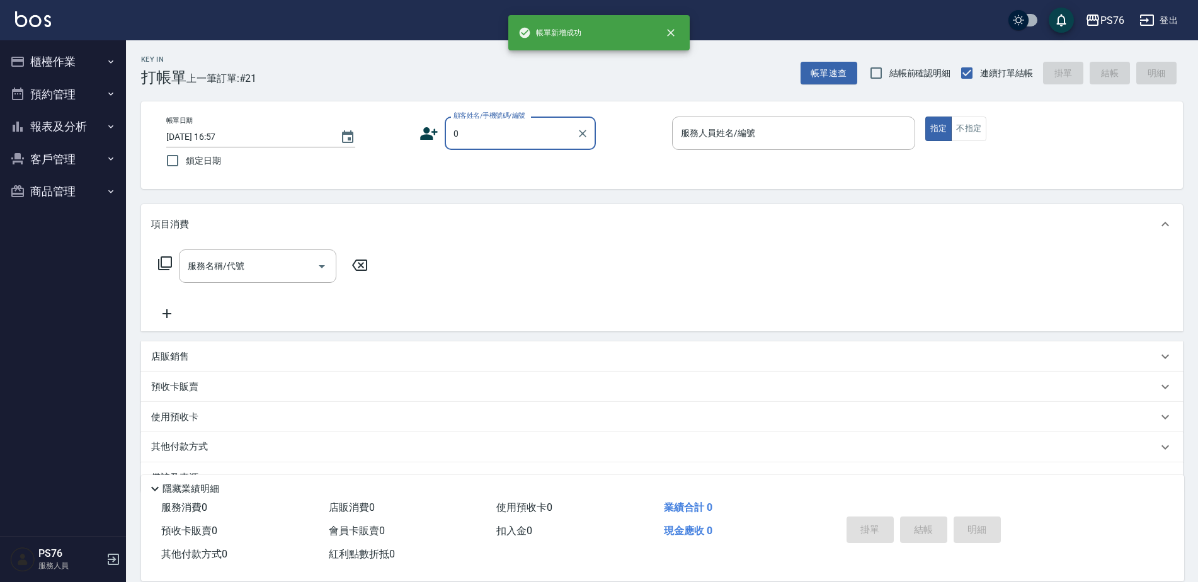
type input "葉嘉閎/0965631055/null"
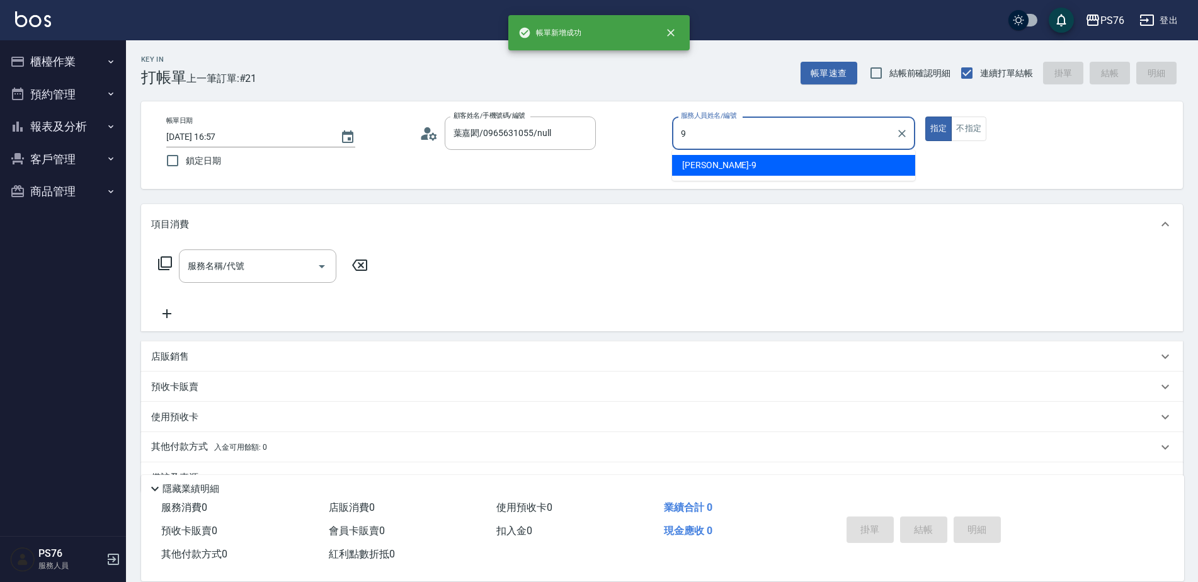
type input "[PERSON_NAME]-9"
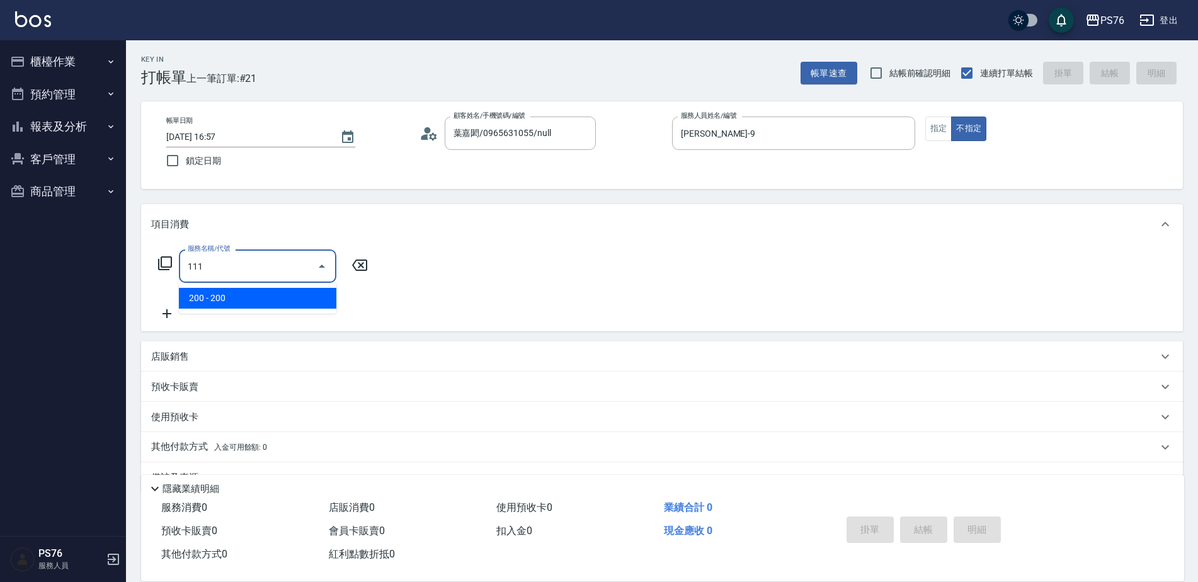
type input "200(111)"
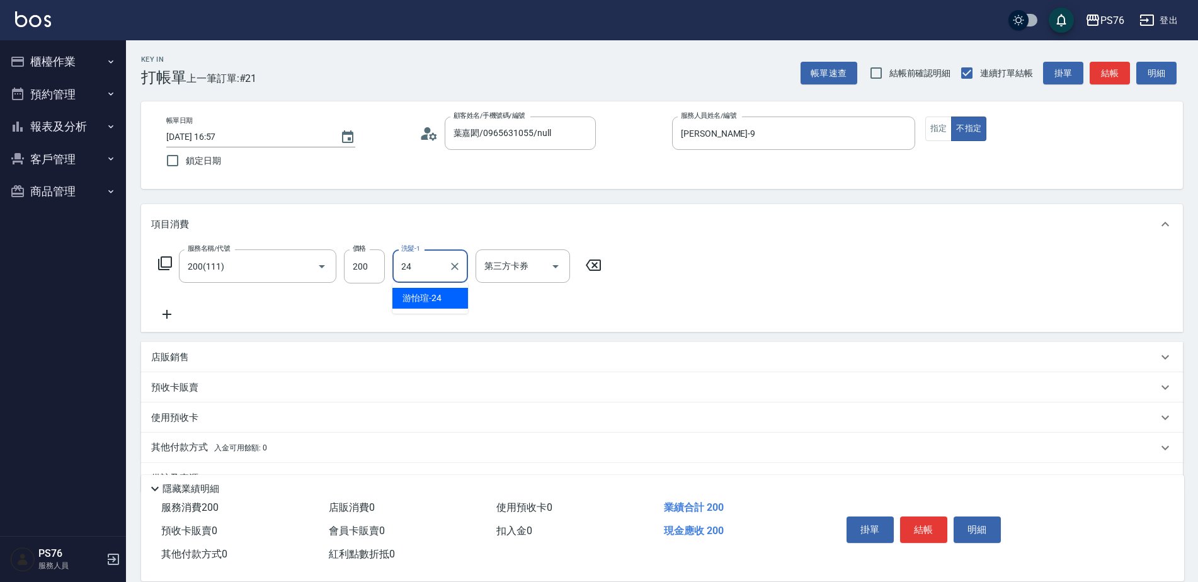
type input "游怡瑄-24"
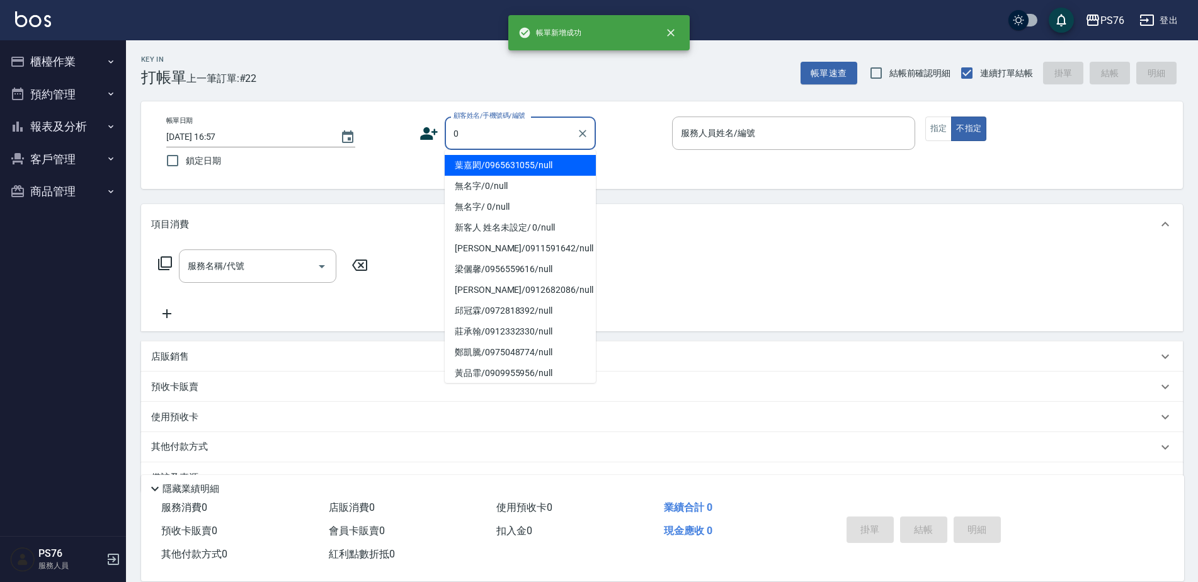
type input "葉嘉閎/0965631055/null"
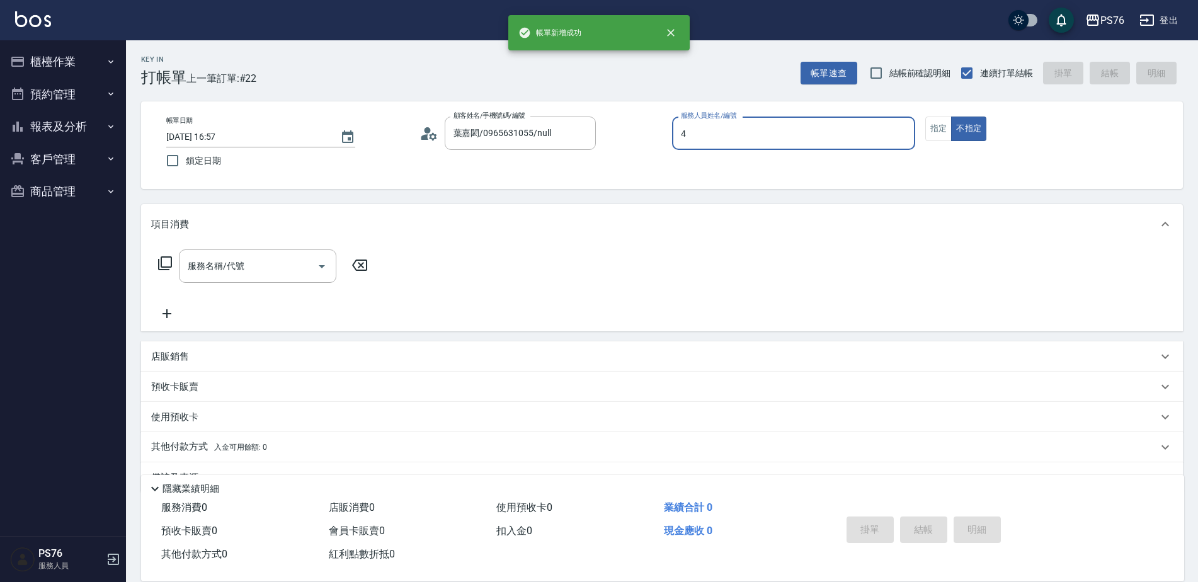
type input "蕭孟廷-4"
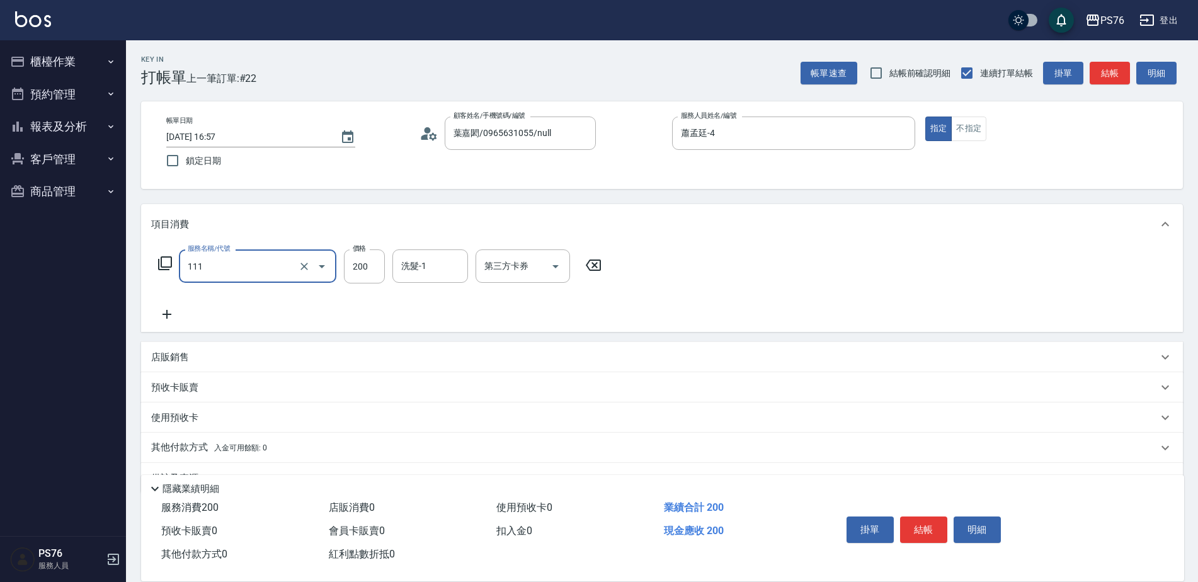
type input "200(111)"
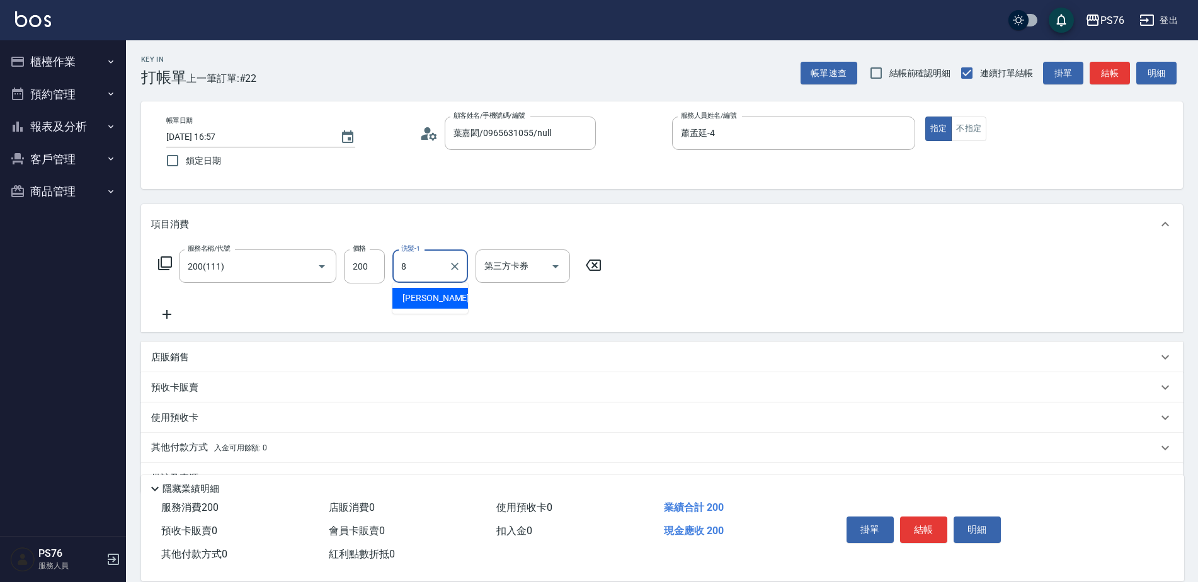
type input "[PERSON_NAME]-8"
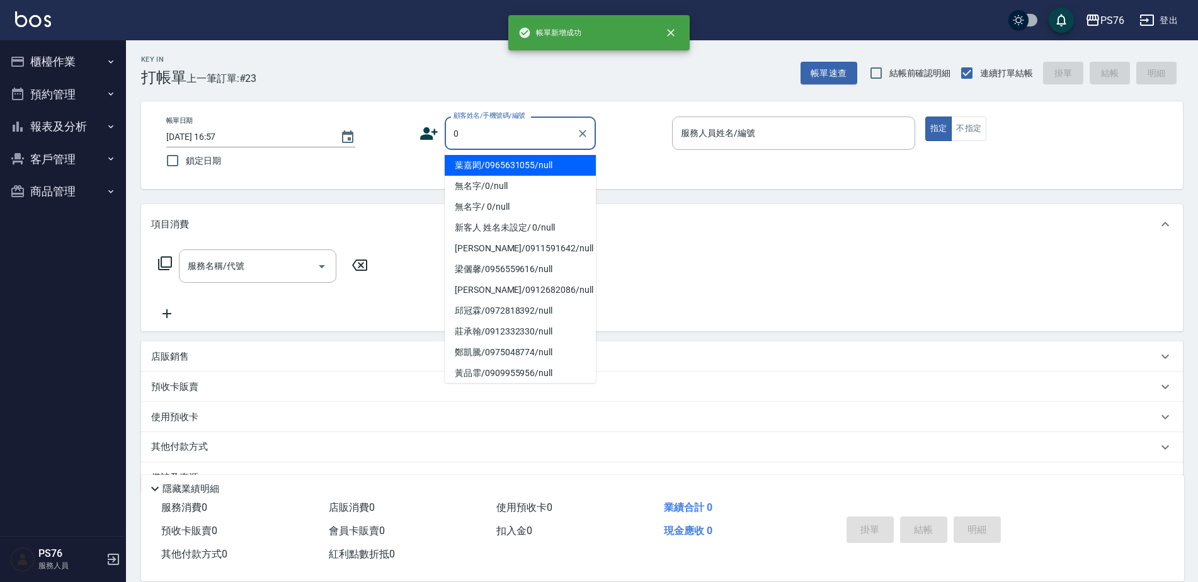
type input "葉嘉閎/0965631055/null"
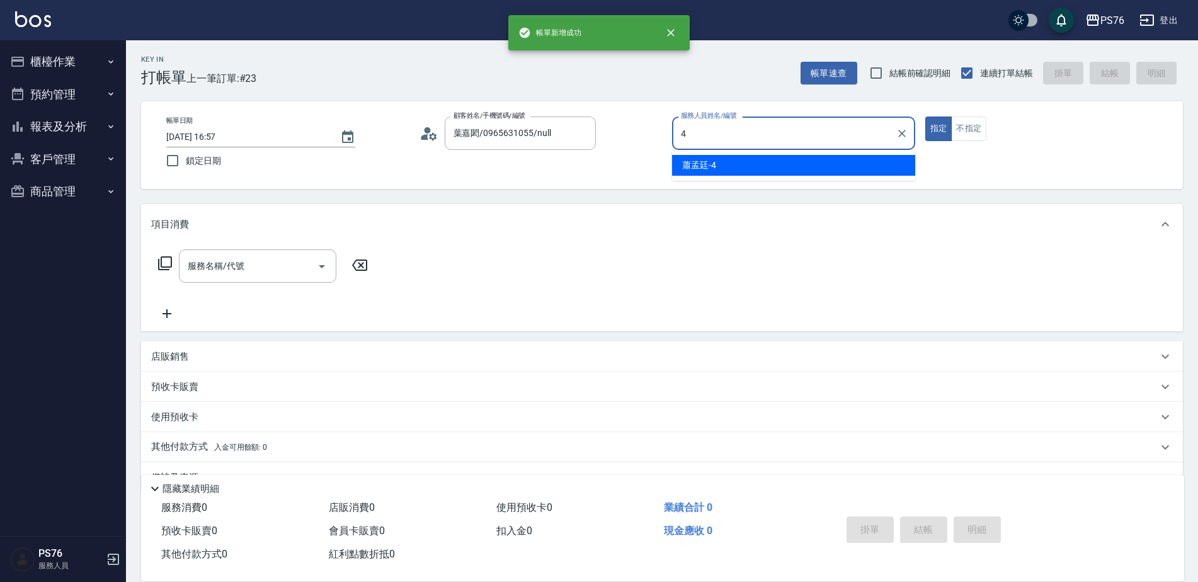
type input "蕭孟廷-4"
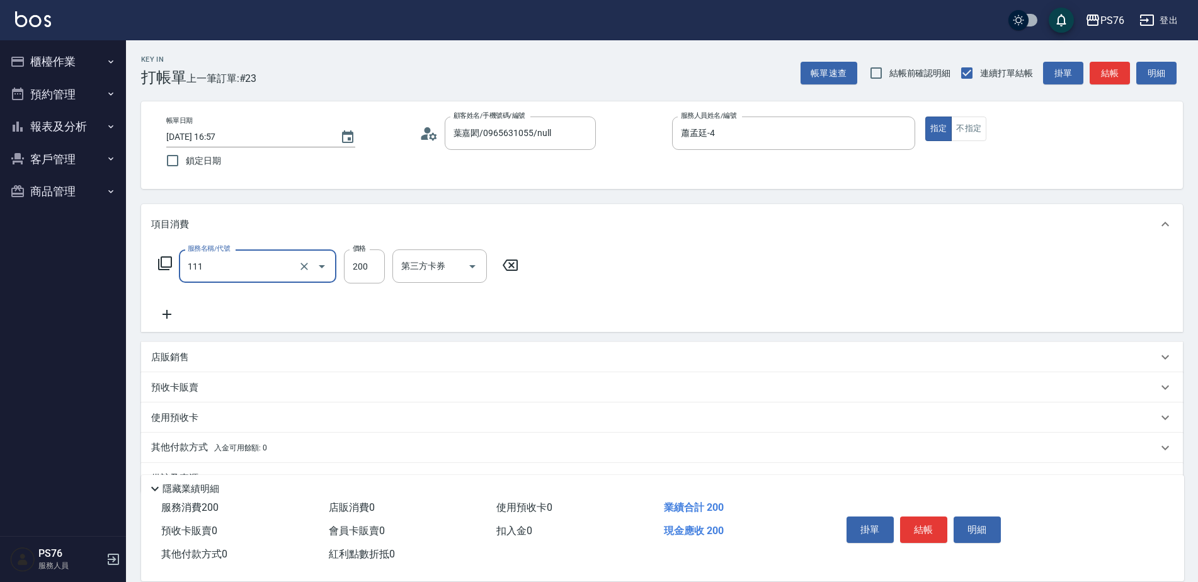
type input "200(111)"
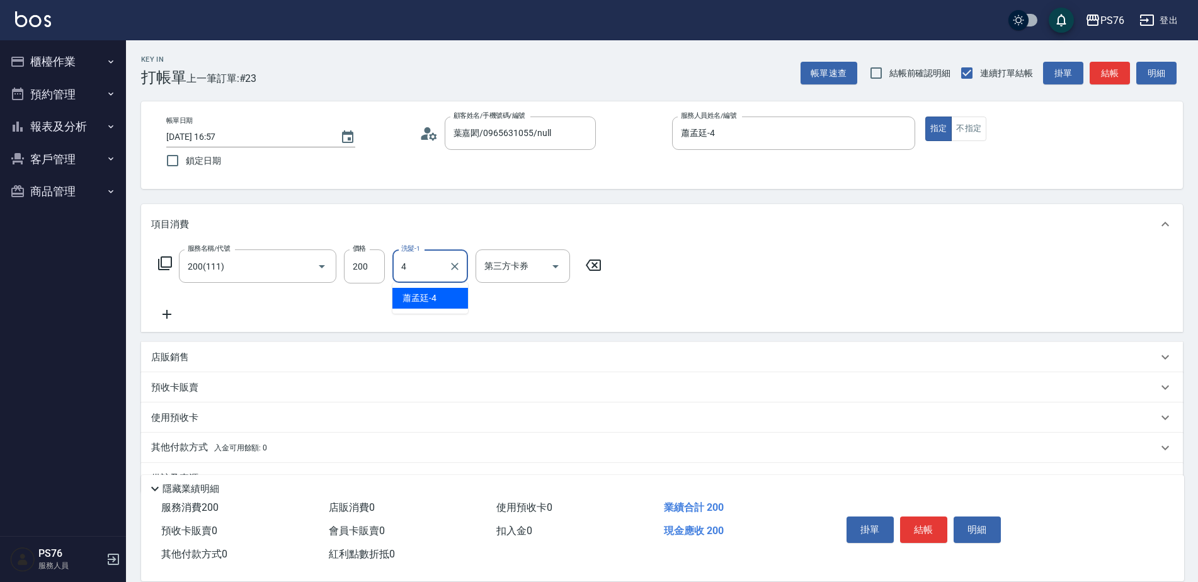
type input "蕭孟廷-4"
click at [457, 273] on button "Clear" at bounding box center [455, 267] width 18 height 18
type input "游怡瑄-24"
